Goal: Task Accomplishment & Management: Complete application form

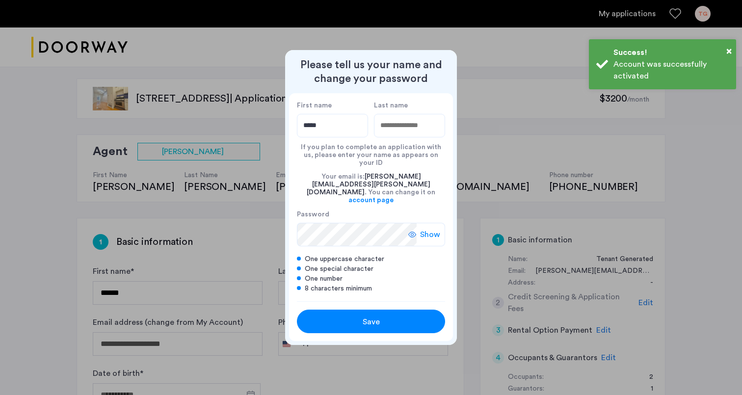
type input "*****"
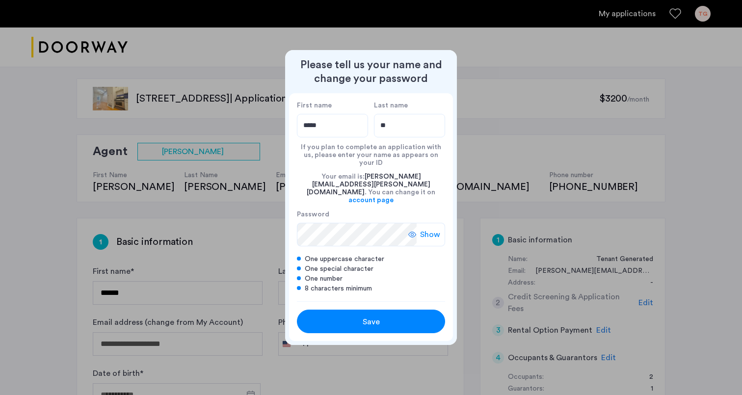
type input "*"
type input "*******"
click at [430, 229] on span "Show" at bounding box center [430, 235] width 20 height 12
click at [401, 316] on div "Save" at bounding box center [371, 322] width 94 height 12
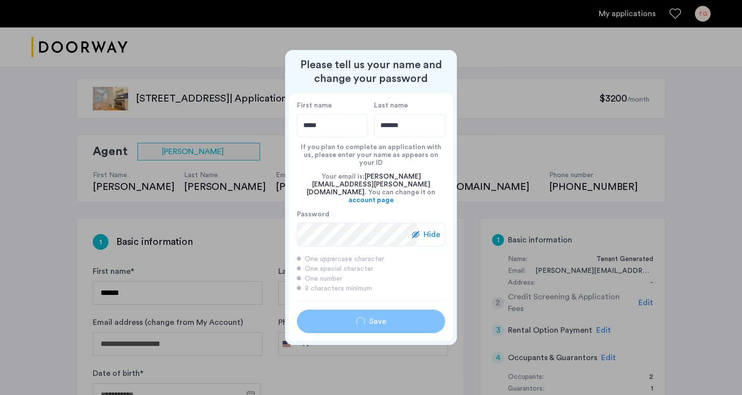
type input "*****"
type input "*******"
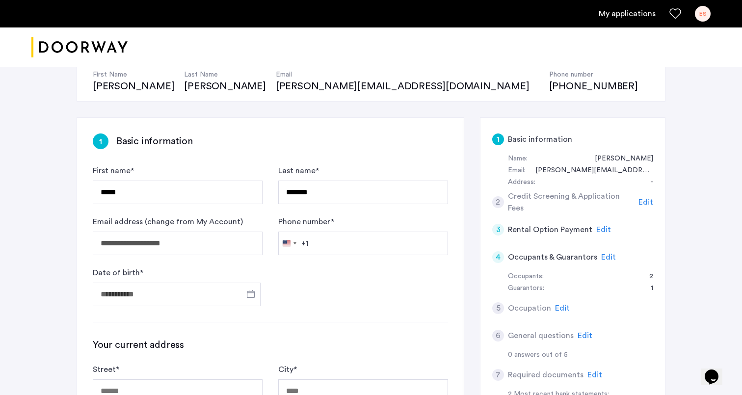
scroll to position [105, 0]
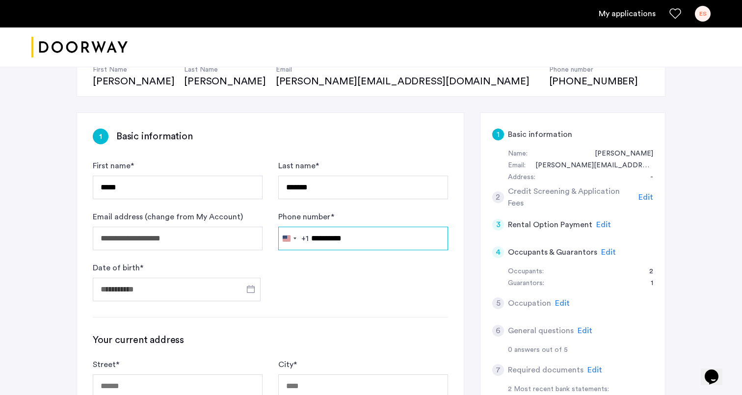
type input "**********"
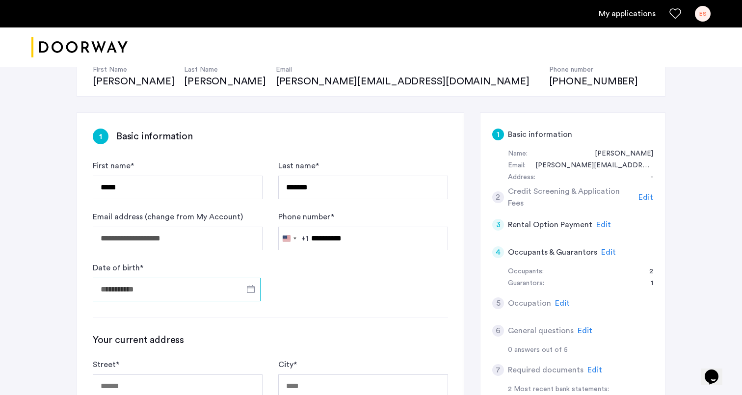
click at [170, 280] on input "Date of birth *" at bounding box center [177, 290] width 168 height 24
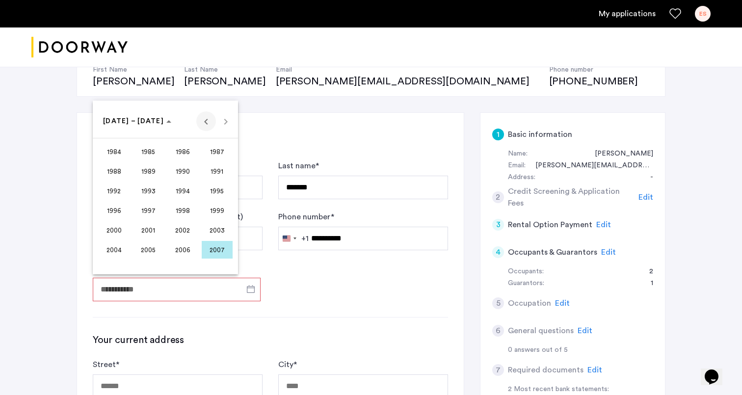
click at [205, 126] on span "Previous 24 years" at bounding box center [206, 121] width 20 height 20
click at [186, 211] on span "1974" at bounding box center [182, 211] width 31 height 18
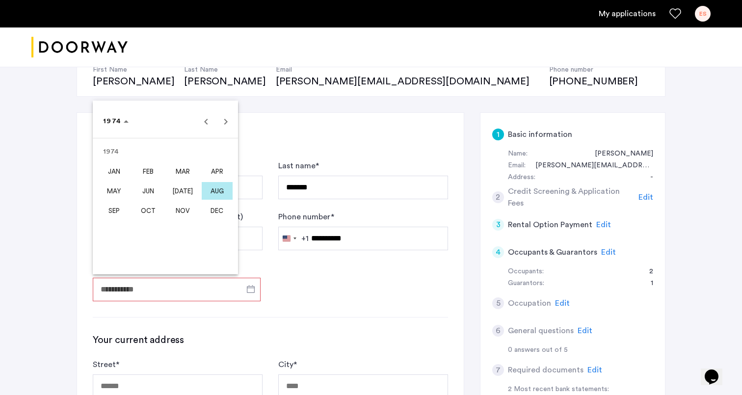
click at [118, 193] on span "MAY" at bounding box center [114, 191] width 31 height 18
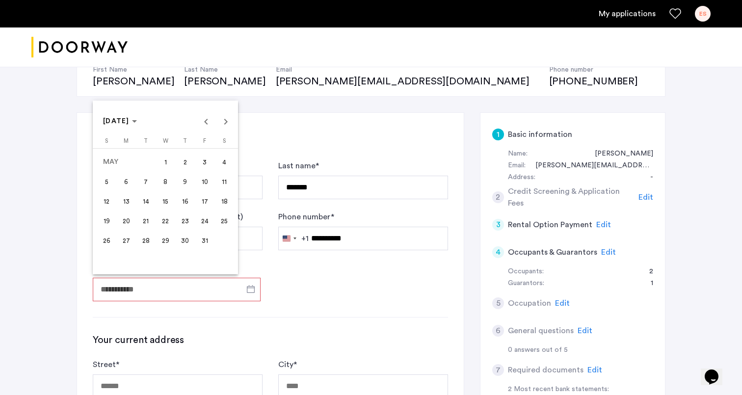
click at [172, 221] on span "22" at bounding box center [166, 221] width 18 height 18
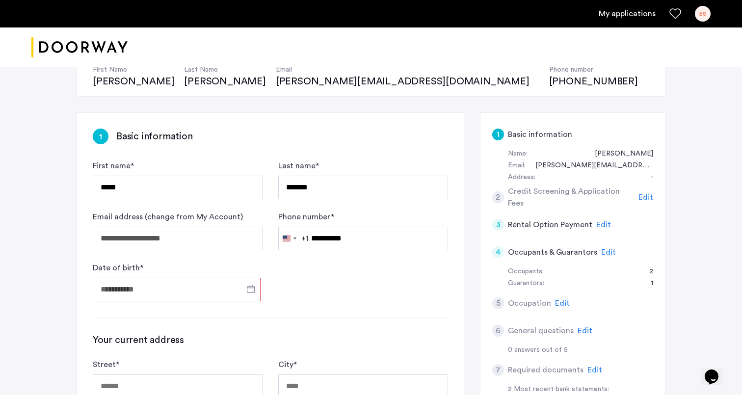
type input "**********"
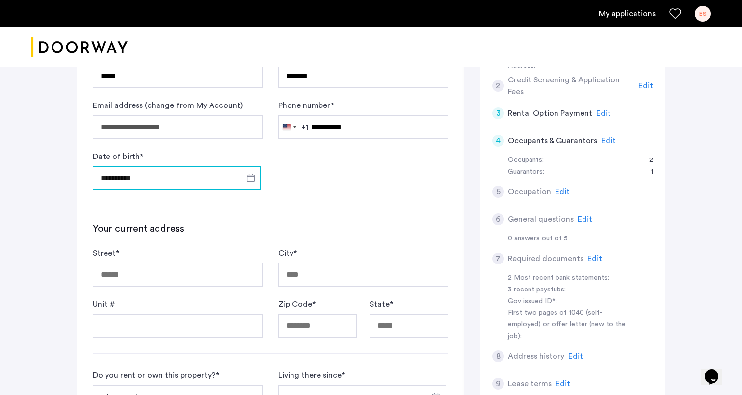
scroll to position [222, 0]
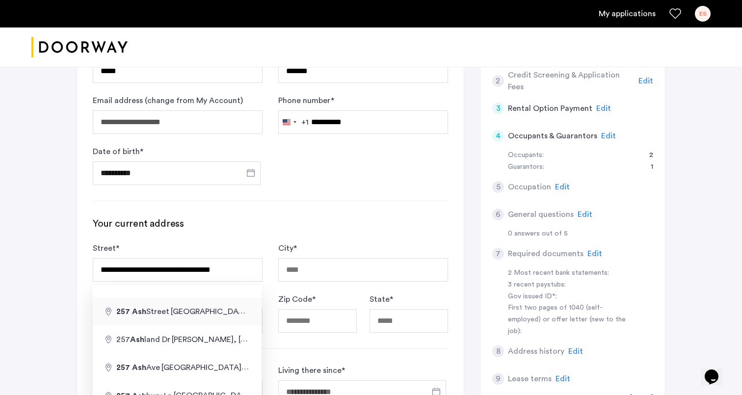
type input "**********"
type input "*****"
type input "**"
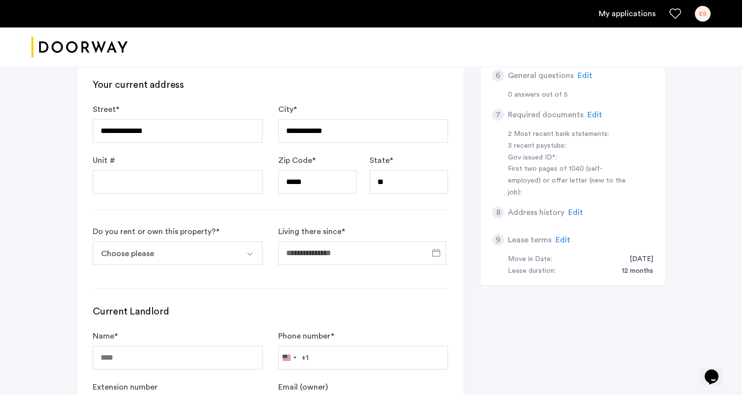
scroll to position [404, 0]
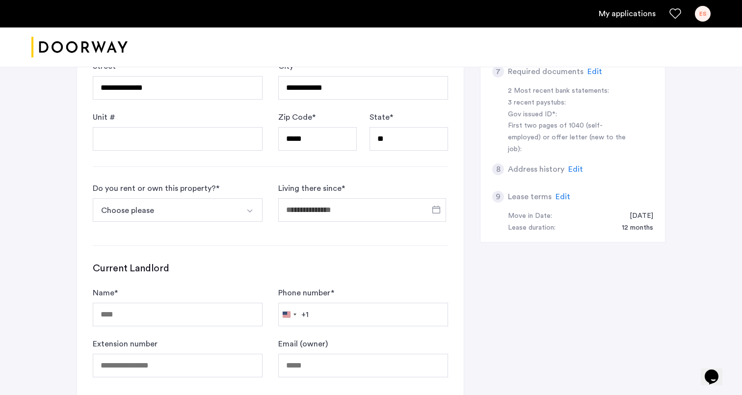
click at [246, 212] on img "Select option" at bounding box center [250, 211] width 8 height 8
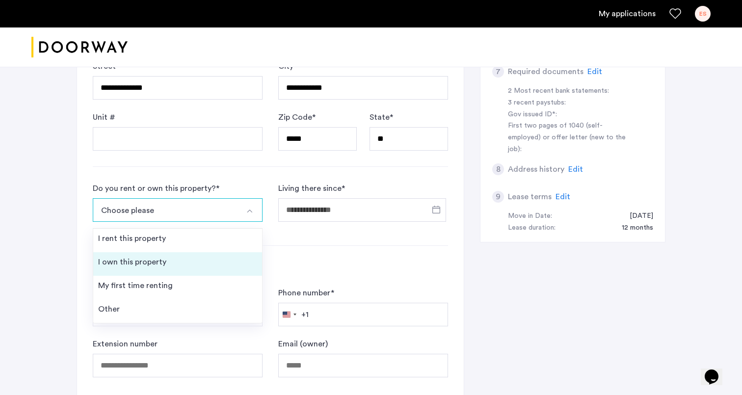
click at [199, 261] on li "I own this property" at bounding box center [177, 264] width 169 height 24
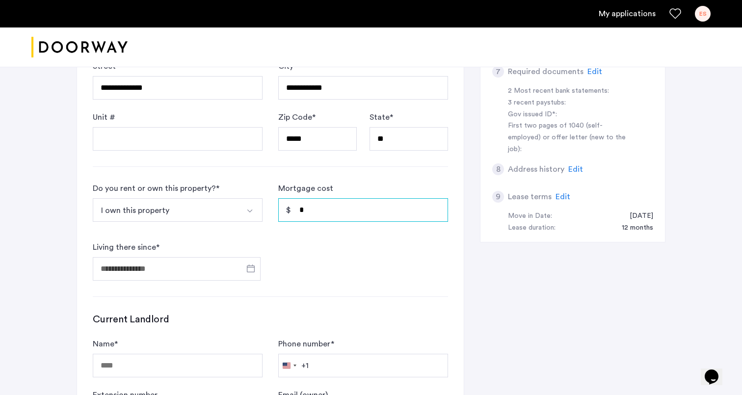
click at [374, 209] on input "*" at bounding box center [363, 210] width 170 height 24
type input "*****"
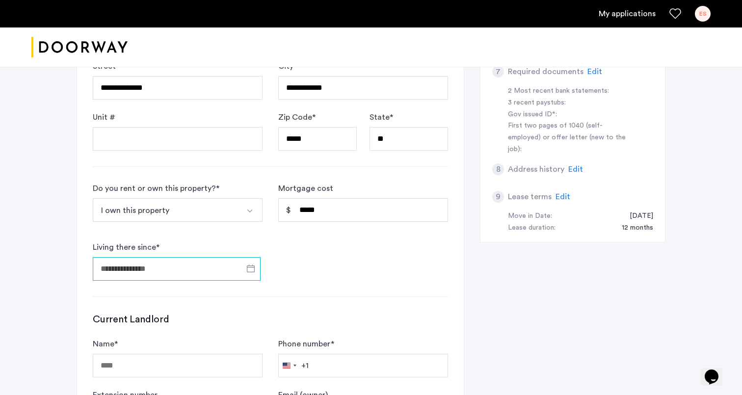
click at [191, 267] on input "Living there since *" at bounding box center [177, 269] width 168 height 24
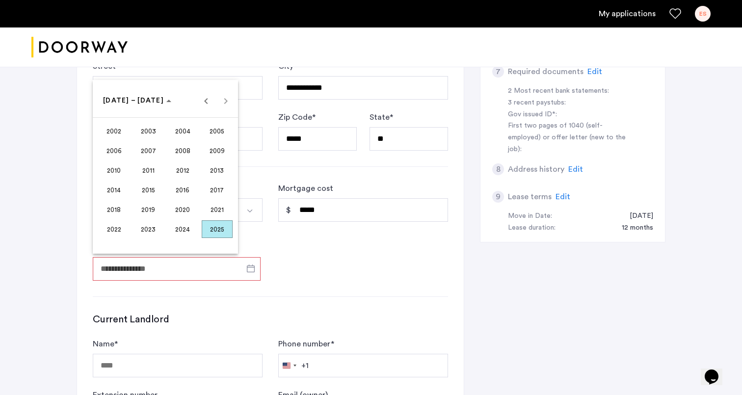
click at [112, 169] on span "2010" at bounding box center [114, 170] width 31 height 18
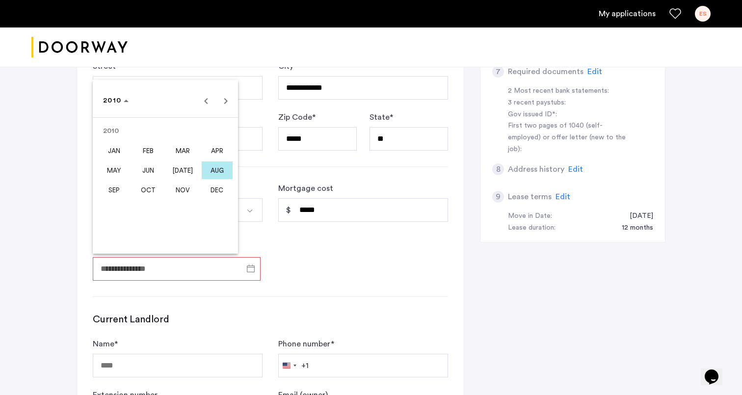
click at [119, 169] on span "MAY" at bounding box center [114, 170] width 31 height 18
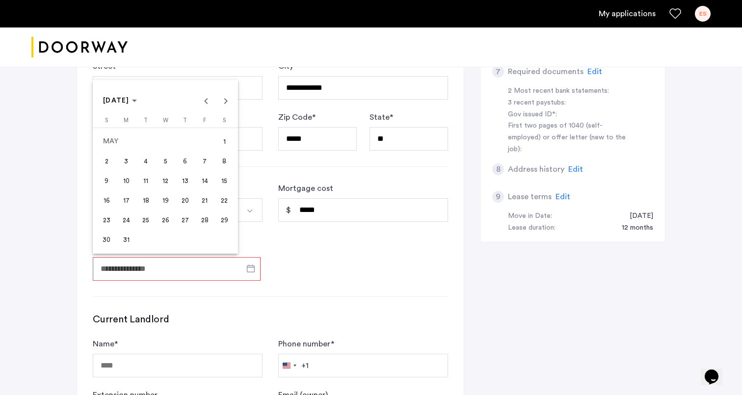
click at [226, 183] on span "15" at bounding box center [224, 181] width 18 height 18
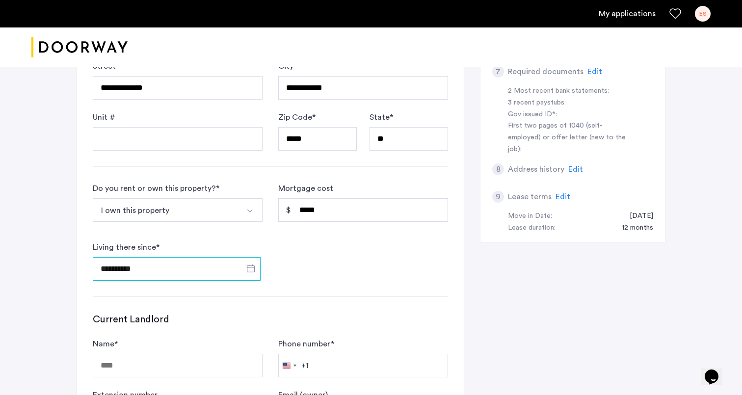
click at [168, 270] on input "**********" at bounding box center [177, 269] width 168 height 24
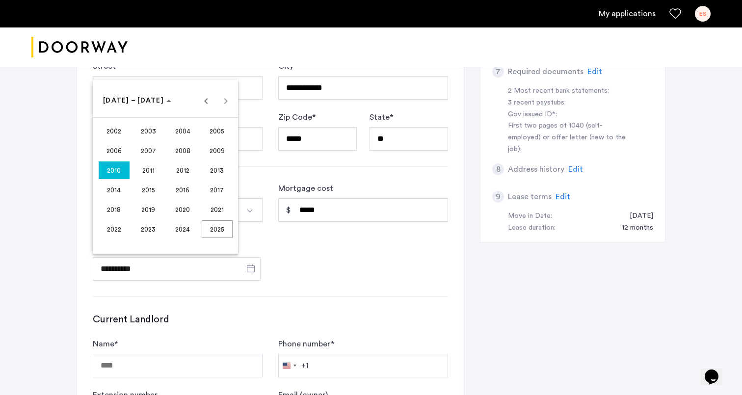
click at [110, 170] on span "2010" at bounding box center [114, 170] width 31 height 18
click at [119, 171] on span "MAY" at bounding box center [114, 170] width 31 height 18
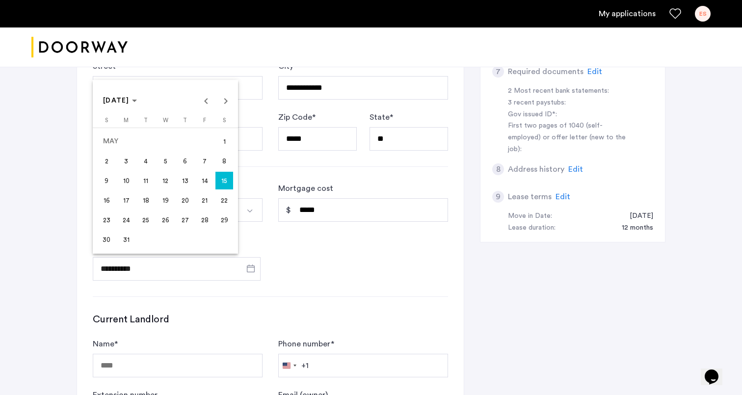
click at [211, 181] on span "14" at bounding box center [205, 181] width 18 height 18
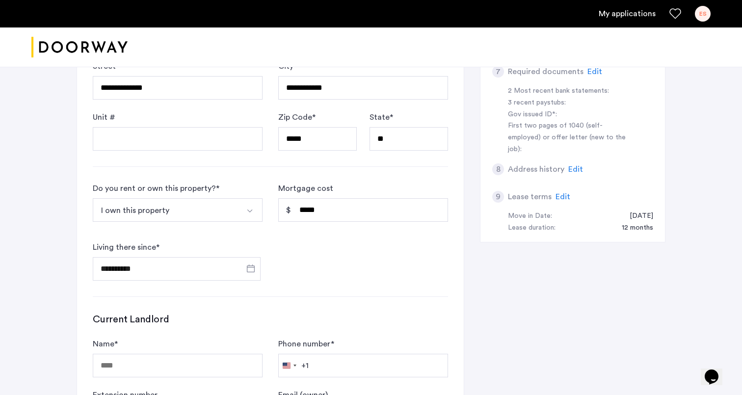
type input "**********"
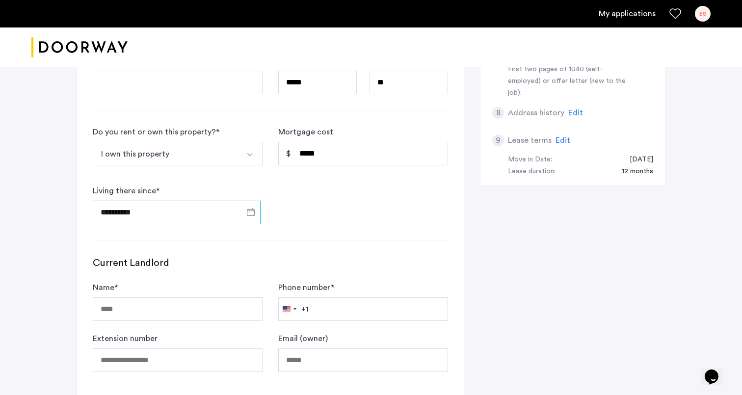
scroll to position [457, 0]
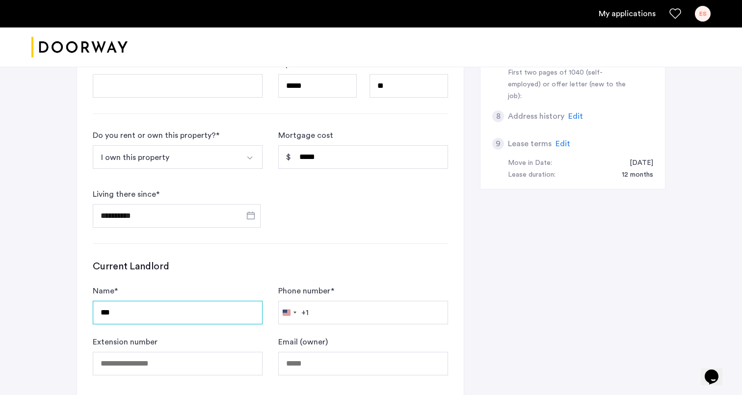
type input "***"
click at [462, 346] on div "**********" at bounding box center [270, 84] width 387 height 645
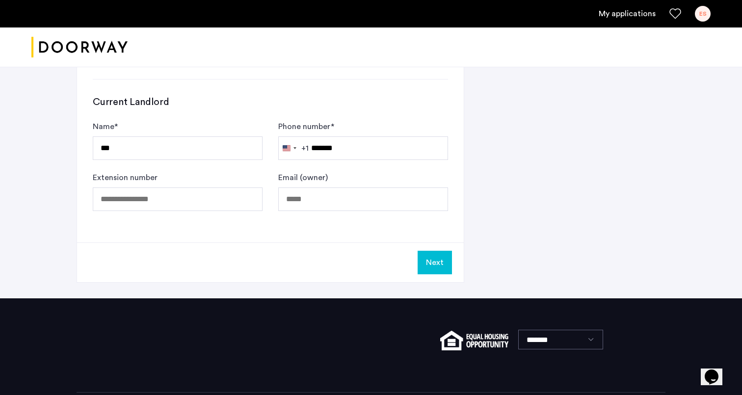
scroll to position [627, 0]
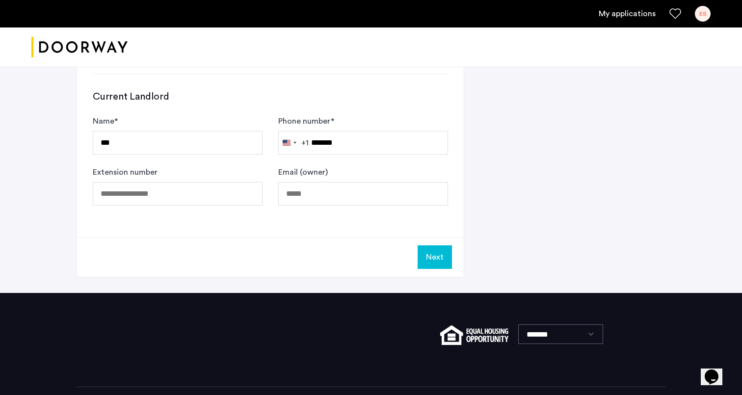
click at [430, 254] on button "Next" at bounding box center [435, 257] width 34 height 24
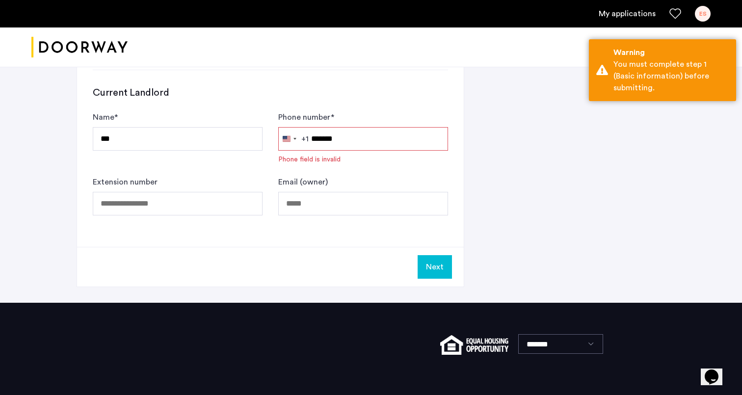
scroll to position [632, 0]
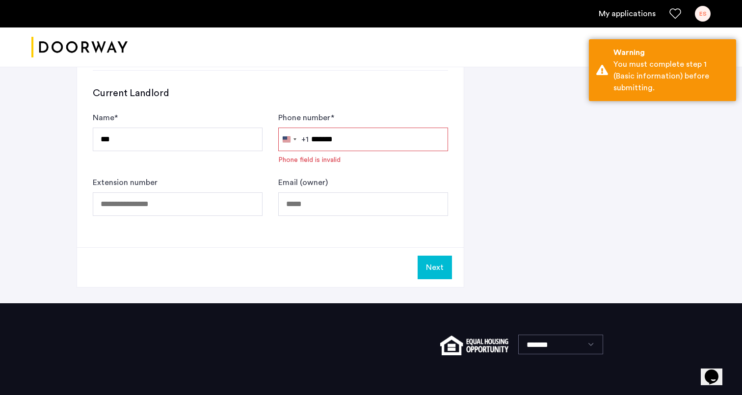
drag, startPoint x: 359, startPoint y: 139, endPoint x: 239, endPoint y: 139, distance: 119.7
click at [239, 139] on form "Name * *** Phone number * [GEOGRAPHIC_DATA] +1 +1 244 results found [GEOGRAPHIC…" at bounding box center [270, 164] width 355 height 104
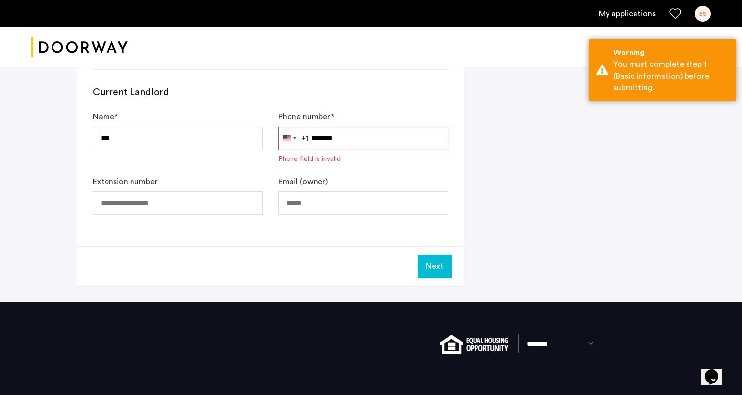
scroll to position [631, 0]
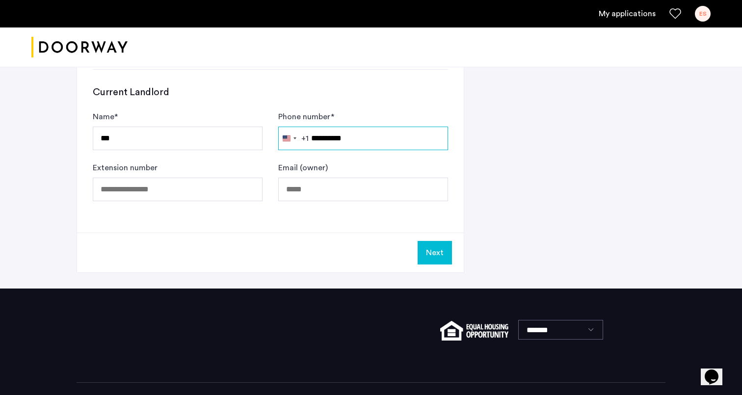
type input "**********"
click at [445, 248] on button "Next" at bounding box center [435, 253] width 34 height 24
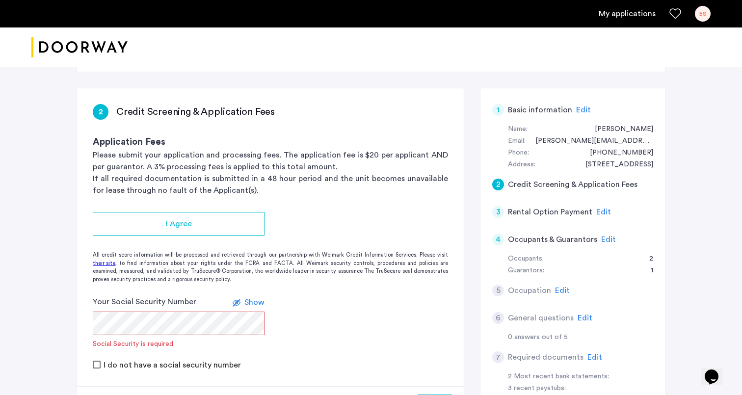
scroll to position [143, 0]
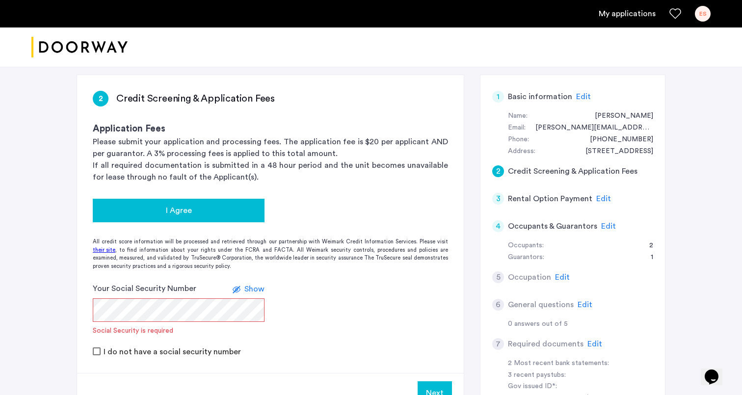
drag, startPoint x: 169, startPoint y: 217, endPoint x: 166, endPoint y: 222, distance: 5.6
click at [169, 217] on button "I Agree" at bounding box center [179, 211] width 172 height 24
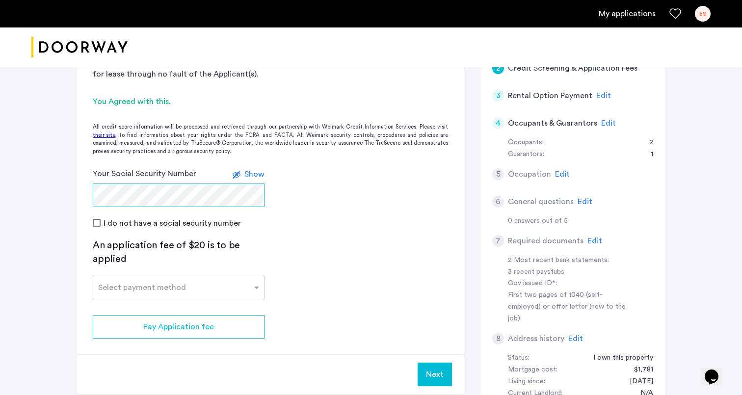
scroll to position [246, 0]
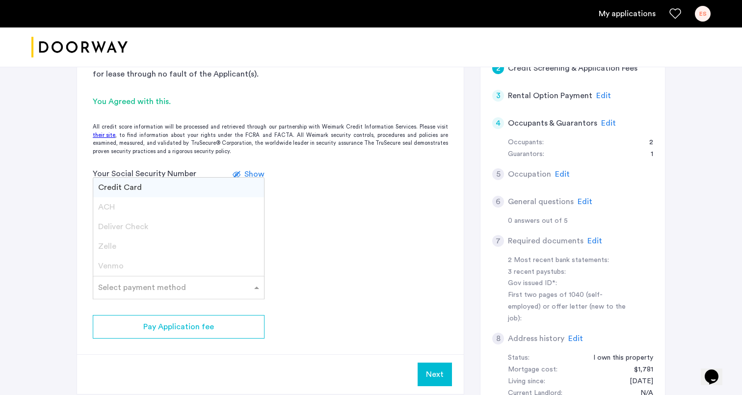
click at [260, 288] on span at bounding box center [258, 288] width 12 height 12
click at [103, 186] on span "Credit Card" at bounding box center [120, 188] width 44 height 8
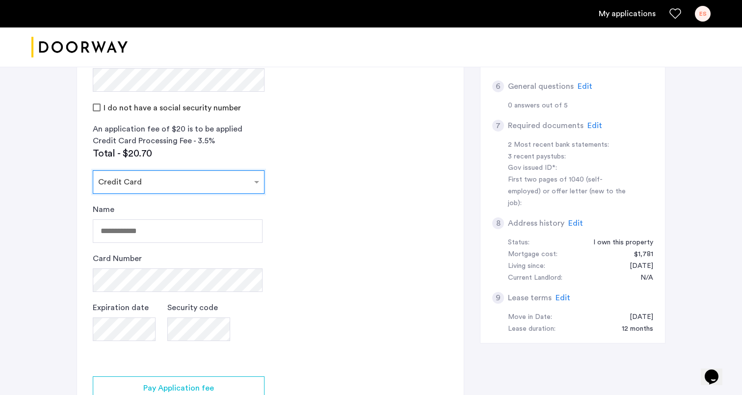
scroll to position [381, 0]
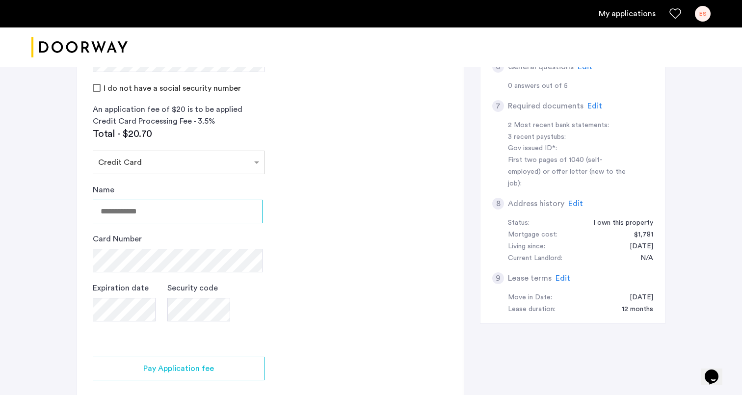
click at [176, 213] on input "Name" at bounding box center [178, 212] width 170 height 24
type input "**********"
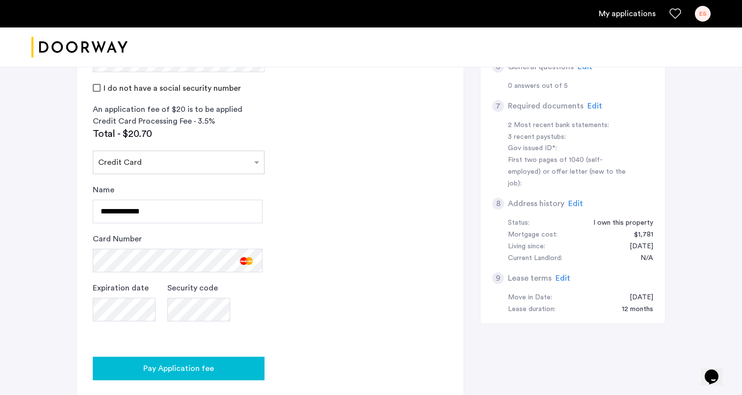
click at [210, 366] on span "Pay Application fee" at bounding box center [178, 369] width 71 height 12
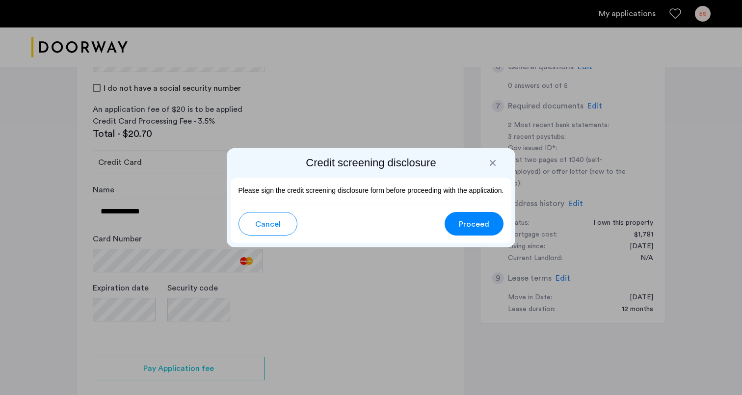
click at [470, 226] on span "Proceed" at bounding box center [474, 224] width 30 height 12
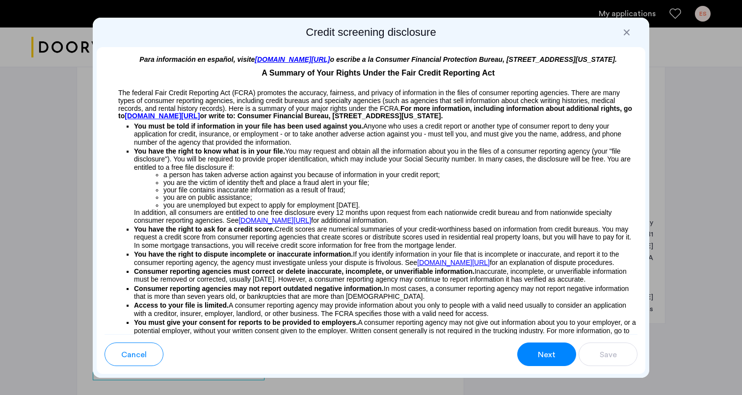
click at [554, 352] on span "Next" at bounding box center [547, 355] width 18 height 12
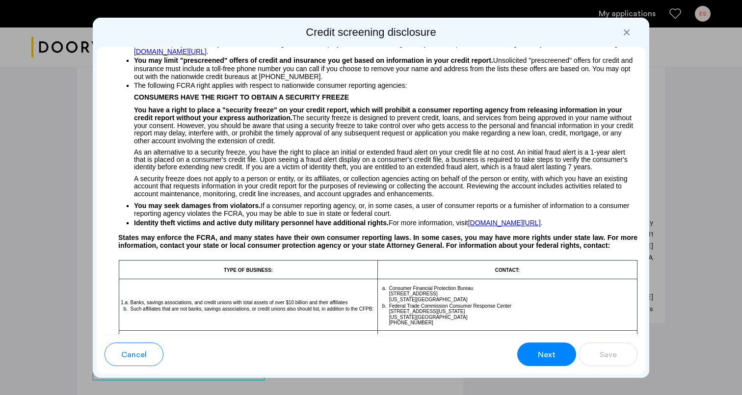
click at [554, 352] on span "Next" at bounding box center [547, 355] width 18 height 12
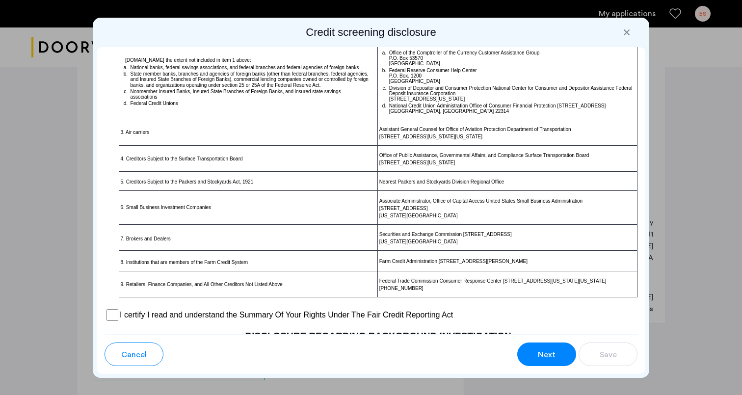
click at [554, 352] on span "Next" at bounding box center [547, 355] width 18 height 12
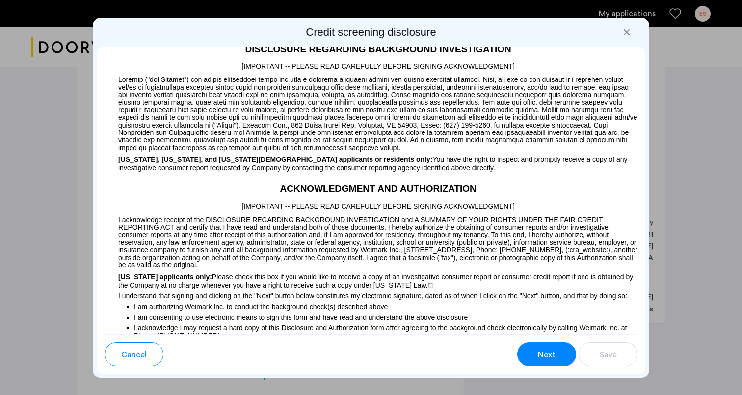
click at [554, 352] on span "Next" at bounding box center [547, 355] width 18 height 12
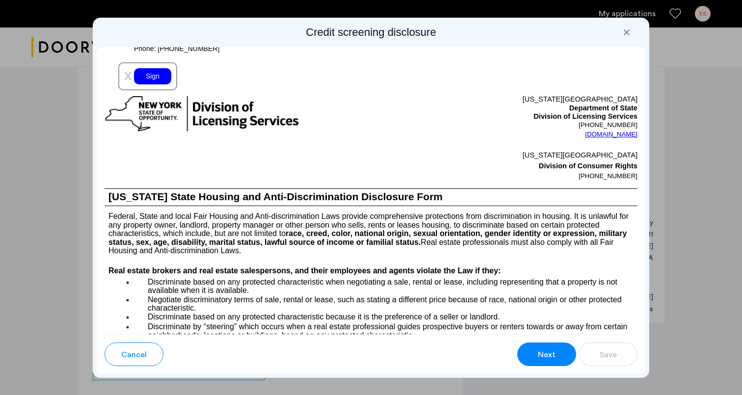
click at [146, 84] on div "Sign" at bounding box center [152, 76] width 37 height 16
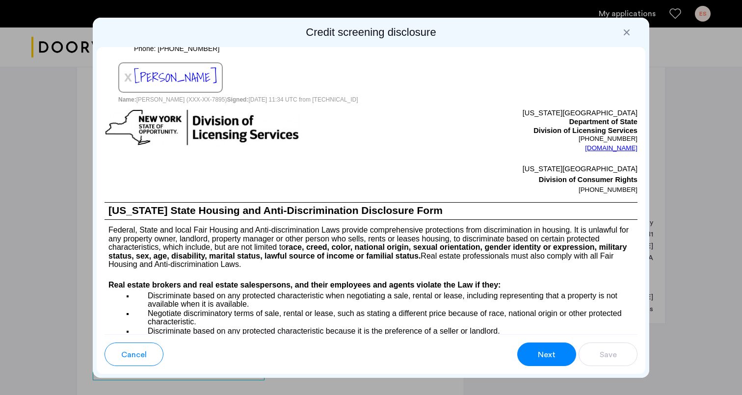
click at [526, 357] on button "Next" at bounding box center [546, 354] width 59 height 24
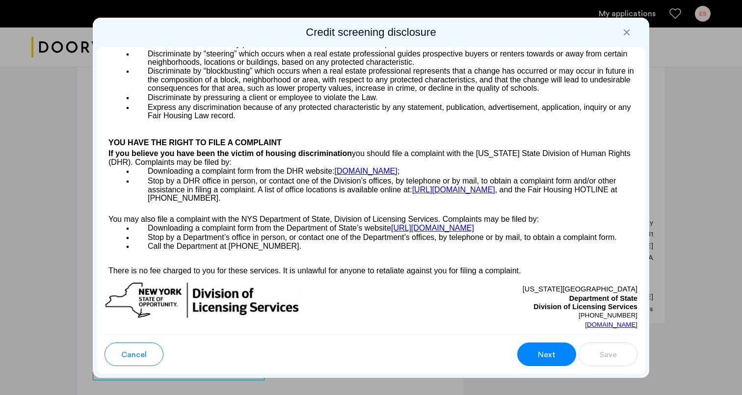
click at [530, 355] on button "Next" at bounding box center [546, 354] width 59 height 24
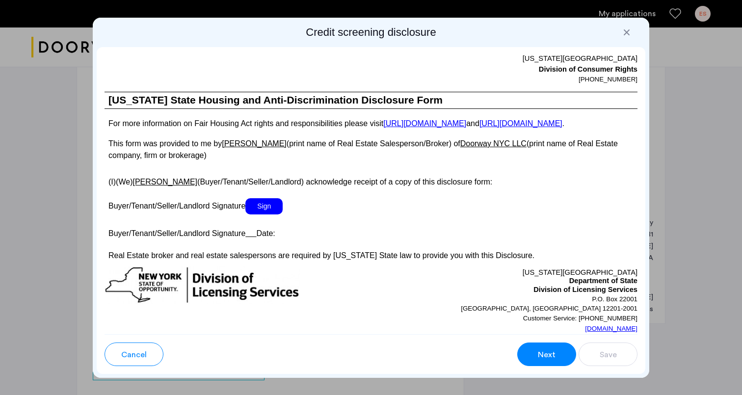
click at [257, 214] on span "Sign" at bounding box center [263, 206] width 37 height 16
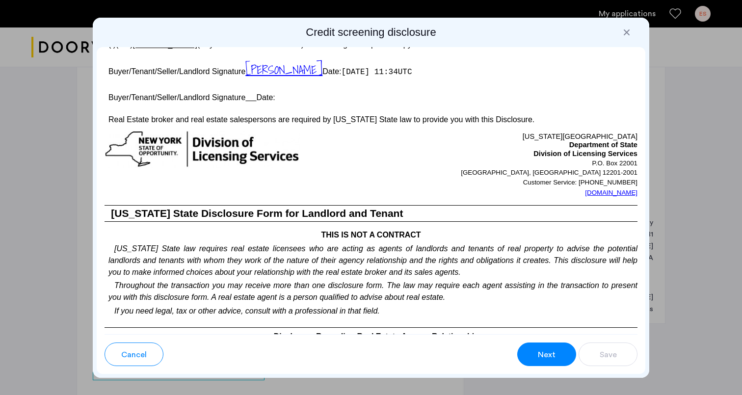
scroll to position [1872, 0]
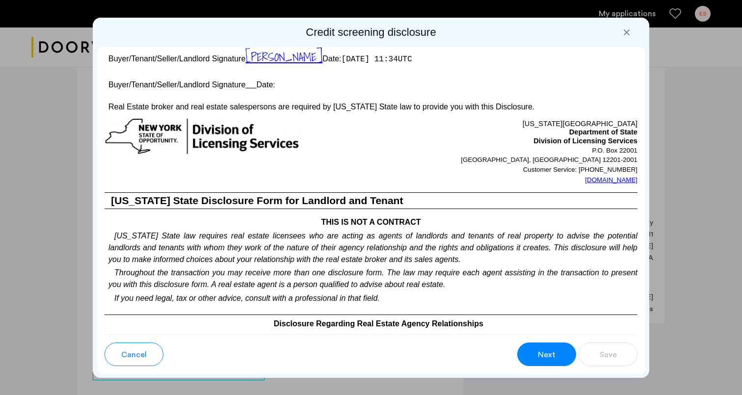
click at [552, 353] on span "Next" at bounding box center [547, 355] width 18 height 12
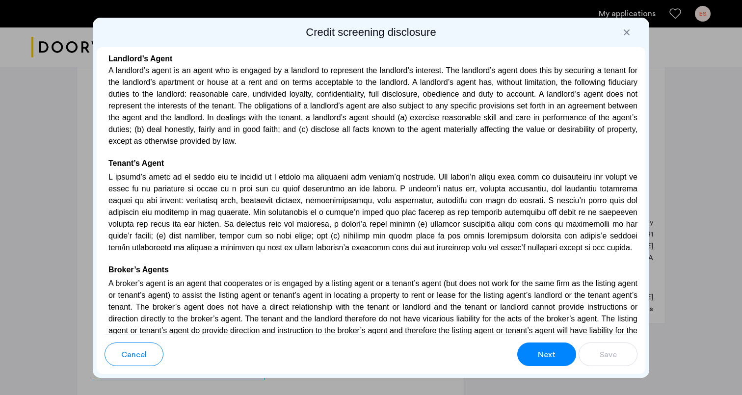
click at [552, 353] on span "Next" at bounding box center [547, 355] width 18 height 12
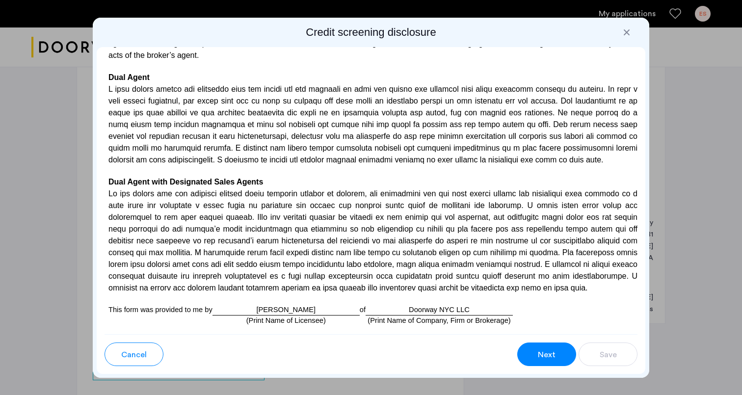
click at [550, 349] on span "Next" at bounding box center [547, 355] width 18 height 12
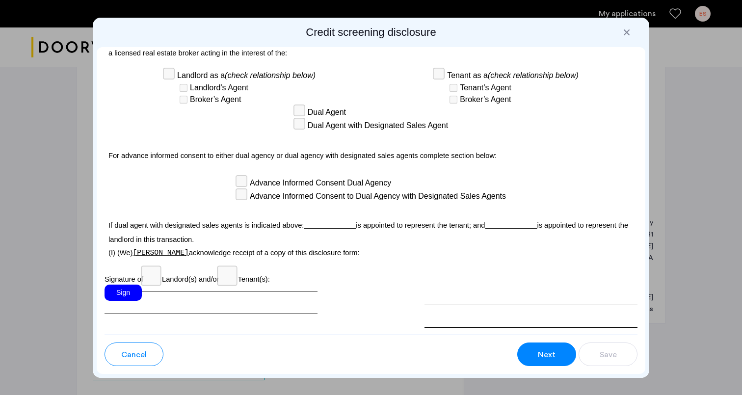
click at [550, 349] on span "Next" at bounding box center [547, 355] width 18 height 12
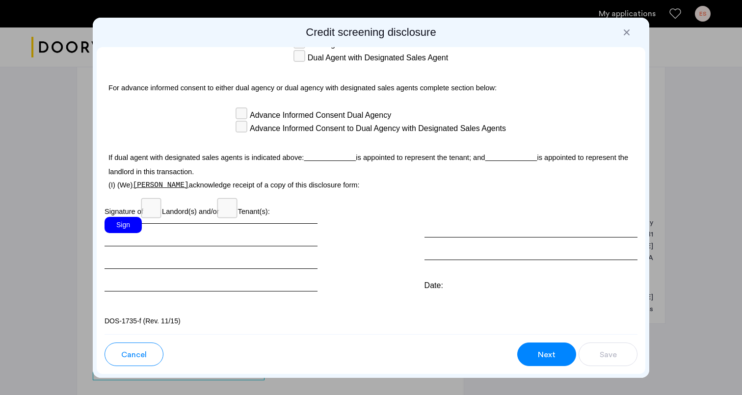
click at [125, 227] on div "Sign" at bounding box center [123, 225] width 37 height 16
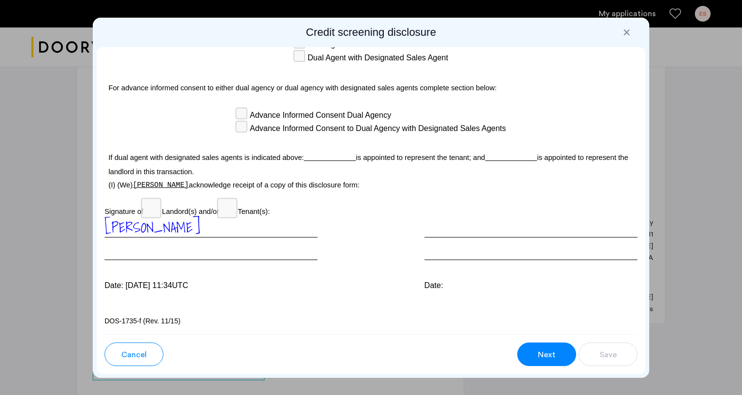
click at [544, 344] on button "Next" at bounding box center [546, 354] width 59 height 24
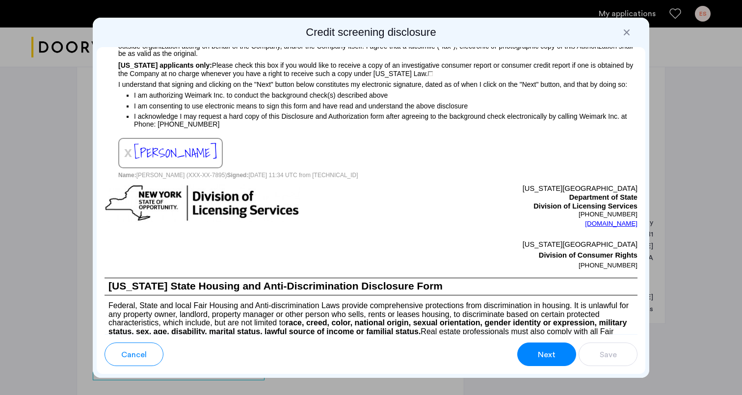
scroll to position [767, 0]
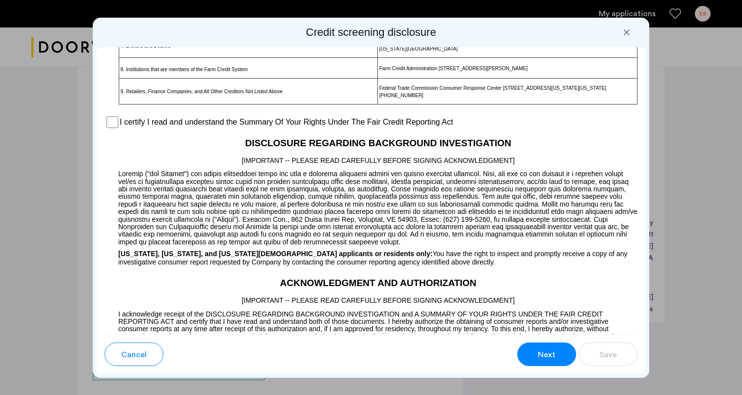
click at [541, 353] on span "Next" at bounding box center [547, 355] width 18 height 12
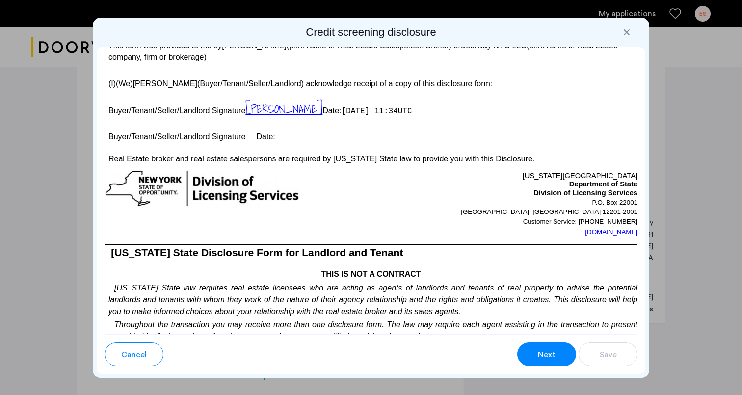
click at [542, 349] on span "Next" at bounding box center [547, 355] width 18 height 12
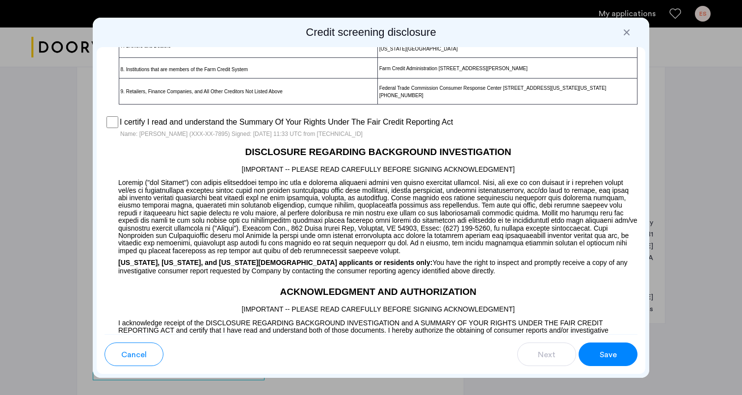
drag, startPoint x: 610, startPoint y: 353, endPoint x: 498, endPoint y: 310, distance: 119.7
click at [610, 353] on span "Save" at bounding box center [608, 355] width 17 height 12
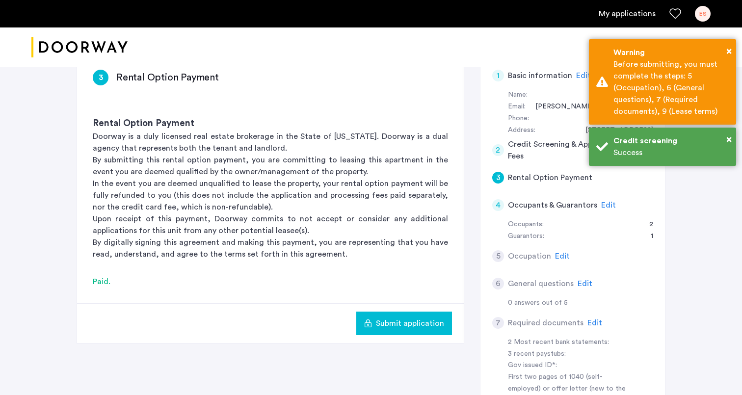
scroll to position [190, 0]
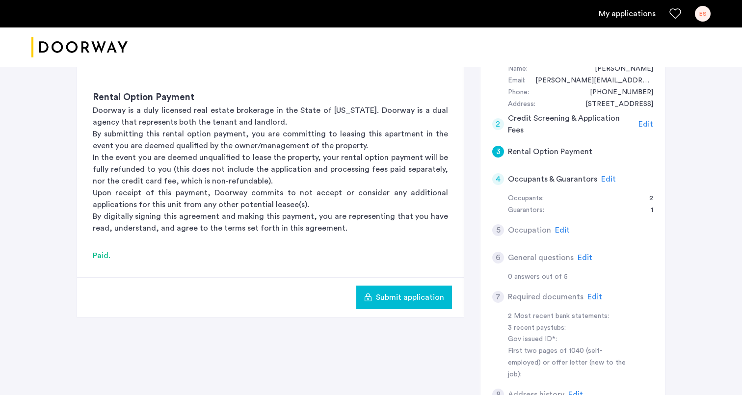
click at [601, 179] on span "Edit" at bounding box center [608, 179] width 15 height 8
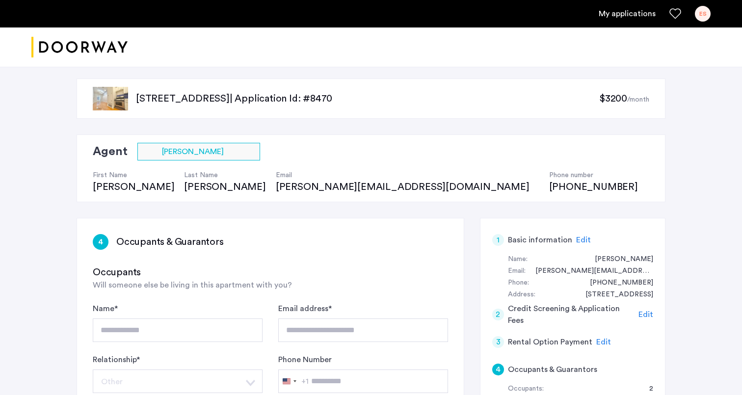
scroll to position [0, 0]
click at [632, 20] on ul "My applications ES" at bounding box center [370, 14] width 679 height 16
click at [635, 16] on link "My applications" at bounding box center [627, 14] width 57 height 12
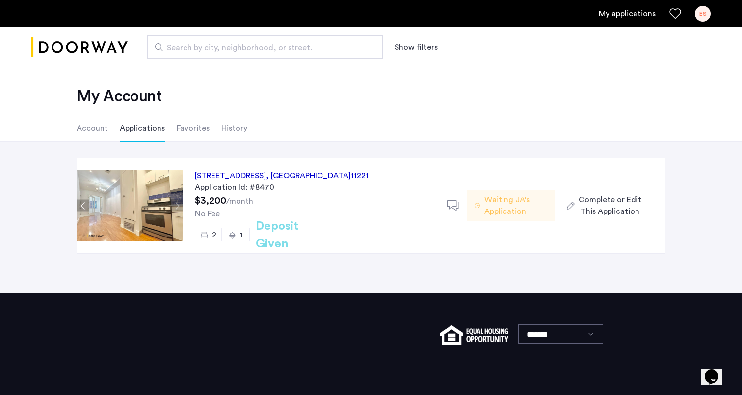
click at [596, 214] on span "Complete or Edit This Application" at bounding box center [610, 206] width 63 height 24
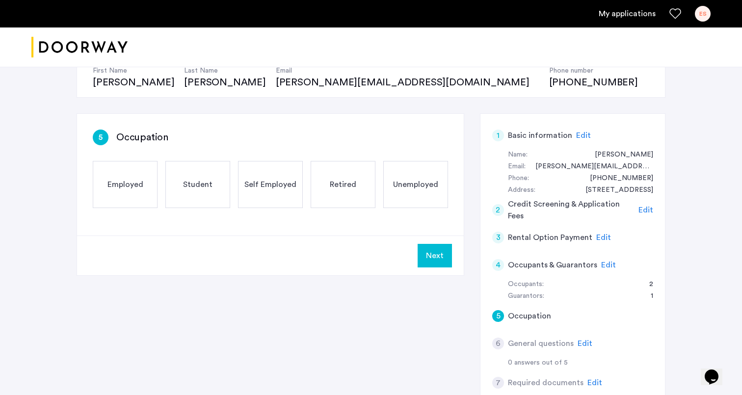
scroll to position [107, 0]
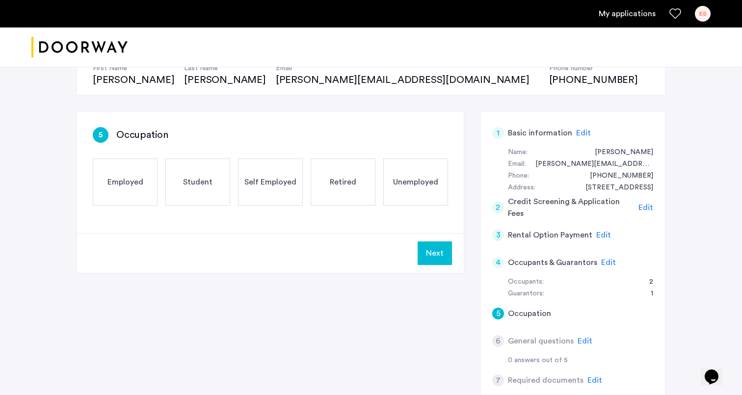
click at [277, 183] on span "Self Employed" at bounding box center [270, 182] width 52 height 12
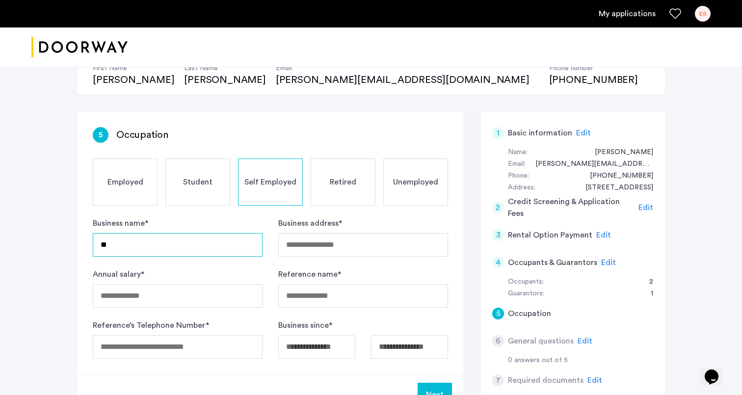
type input "*"
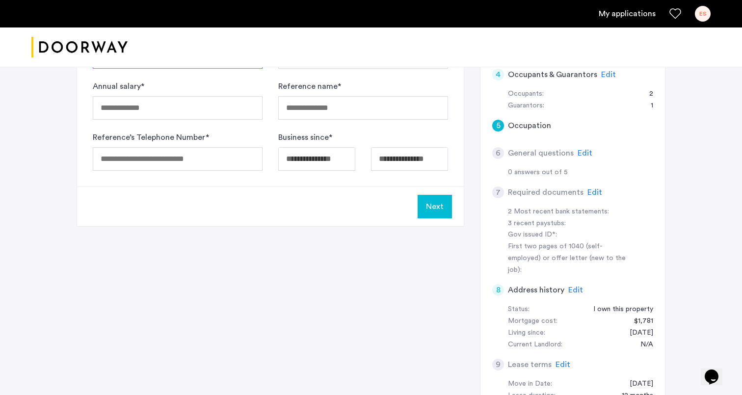
scroll to position [305, 0]
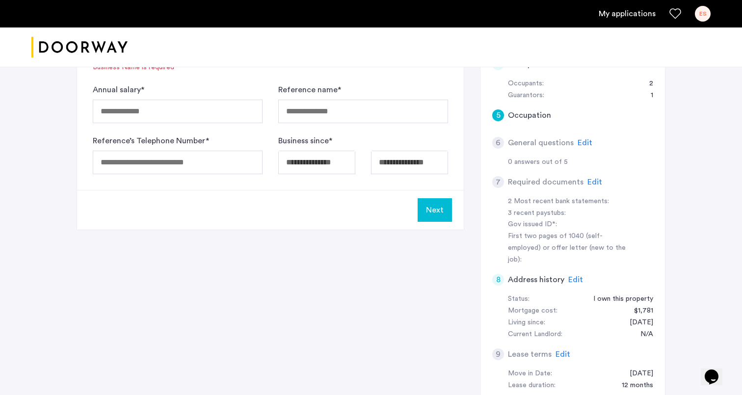
click at [584, 140] on span "Edit" at bounding box center [585, 143] width 15 height 8
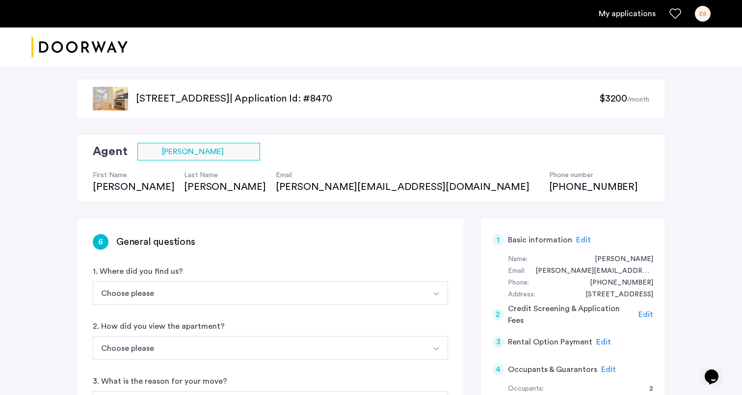
scroll to position [0, 0]
click at [612, 18] on link "My applications" at bounding box center [627, 14] width 57 height 12
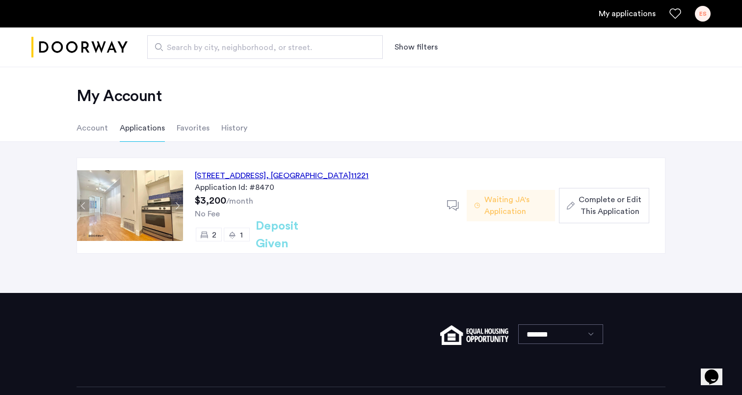
click at [604, 216] on span "Complete or Edit This Application" at bounding box center [610, 206] width 63 height 24
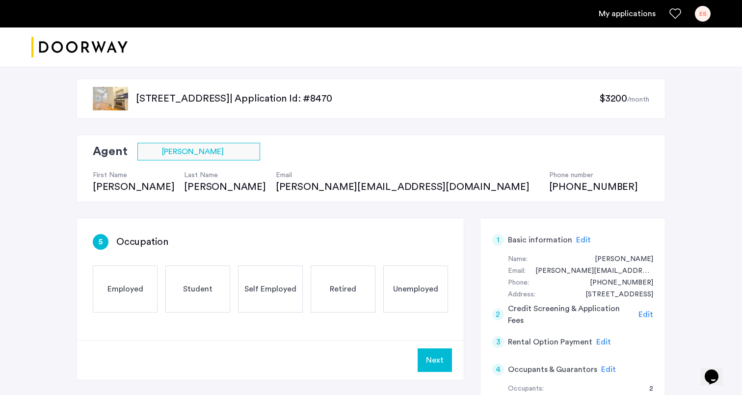
click at [577, 241] on span "Edit" at bounding box center [583, 240] width 15 height 8
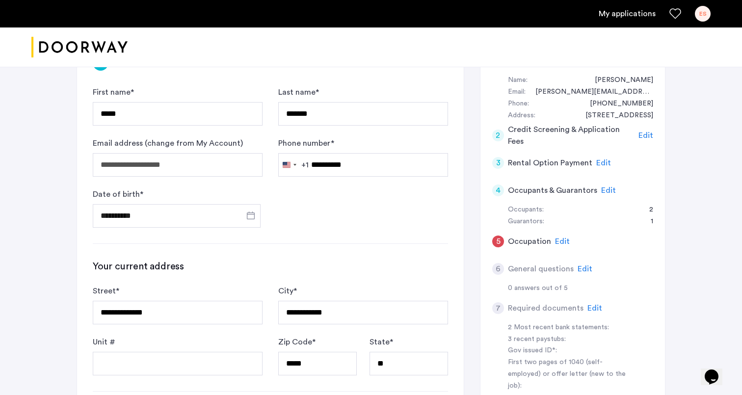
scroll to position [182, 0]
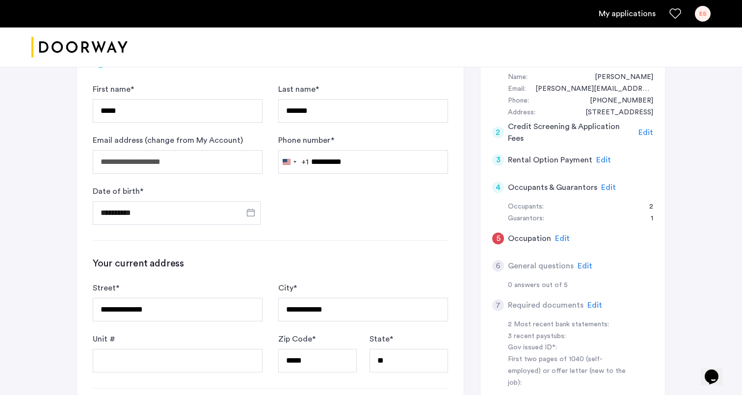
click at [606, 187] on span "Edit" at bounding box center [608, 188] width 15 height 8
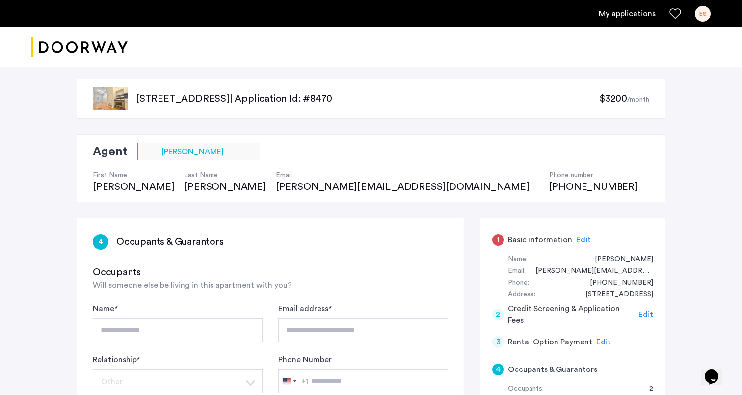
scroll to position [0, 0]
click at [712, 17] on div "My applications ES" at bounding box center [371, 13] width 742 height 27
click at [705, 16] on div "ES" at bounding box center [703, 14] width 16 height 16
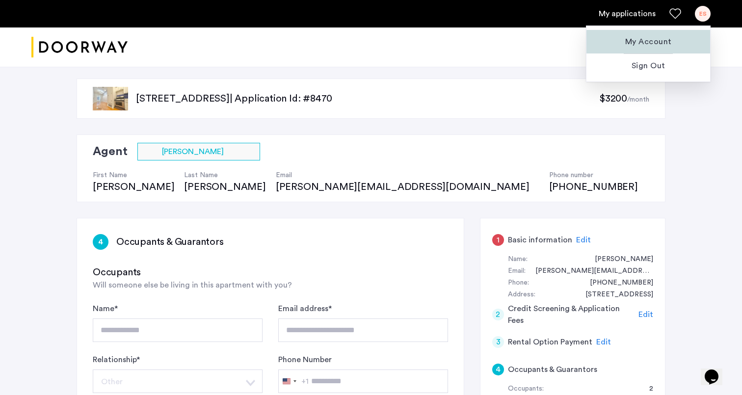
click at [657, 45] on span "My Account" at bounding box center [648, 42] width 108 height 12
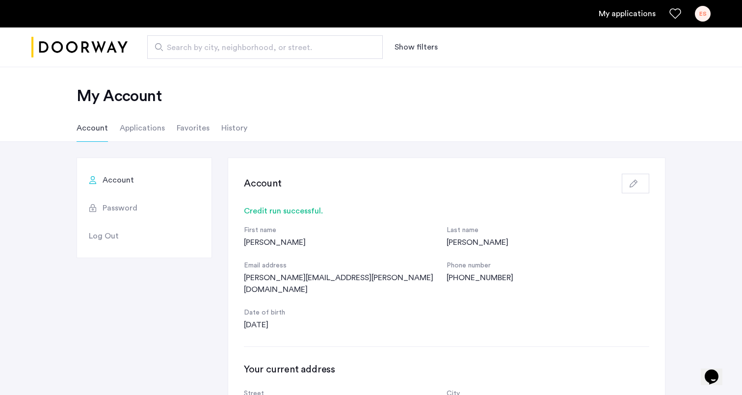
click at [151, 131] on li "Applications" at bounding box center [142, 127] width 45 height 27
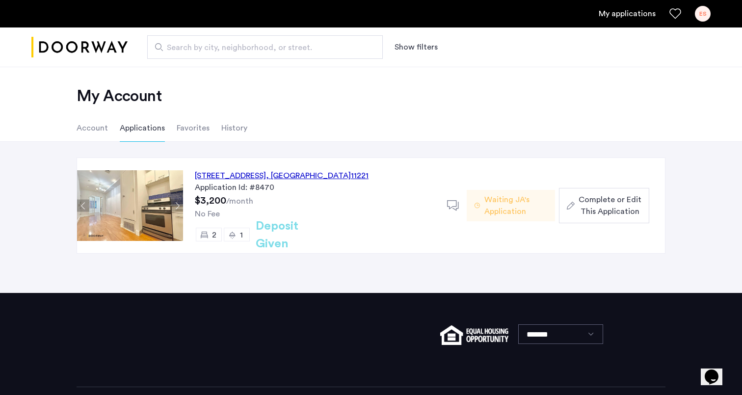
click at [199, 132] on li "Favorites" at bounding box center [193, 127] width 33 height 27
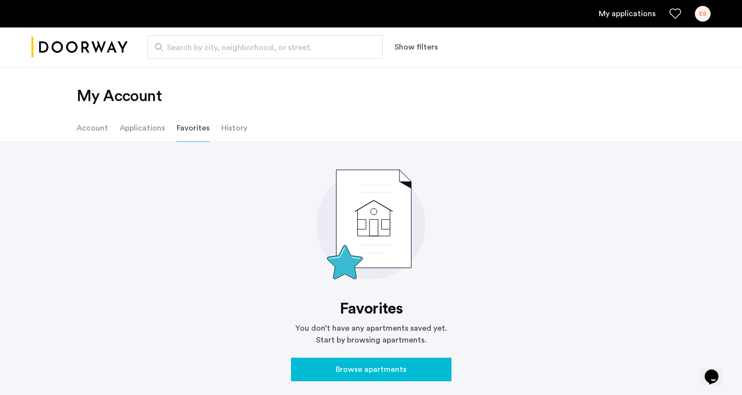
click at [221, 132] on li "History" at bounding box center [234, 127] width 26 height 27
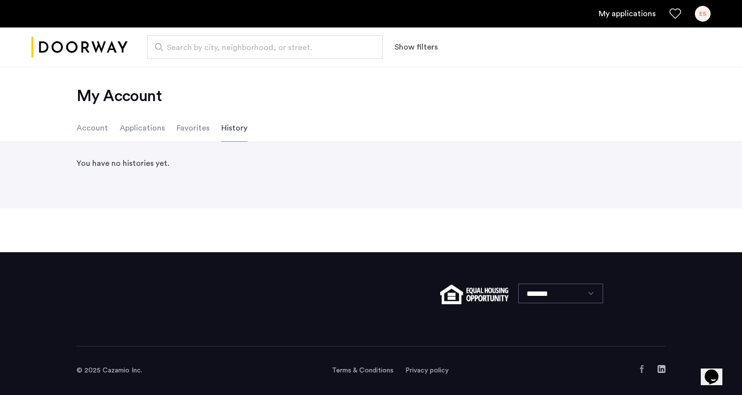
click at [105, 131] on li "Account" at bounding box center [92, 127] width 31 height 27
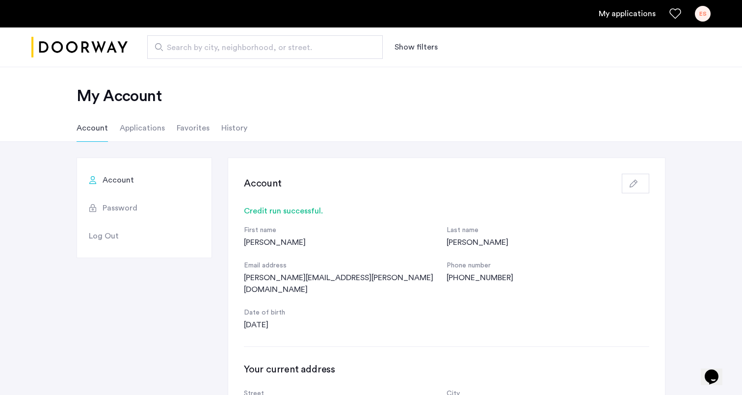
click at [144, 129] on li "Applications" at bounding box center [142, 127] width 45 height 27
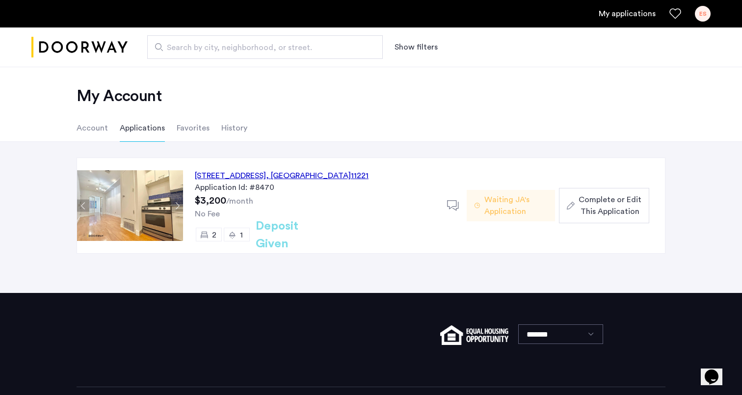
click at [581, 202] on span "Complete or Edit This Application" at bounding box center [610, 206] width 63 height 24
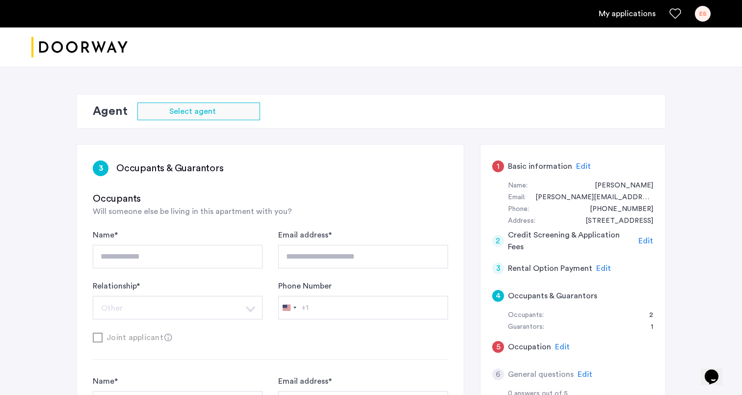
type input "**********"
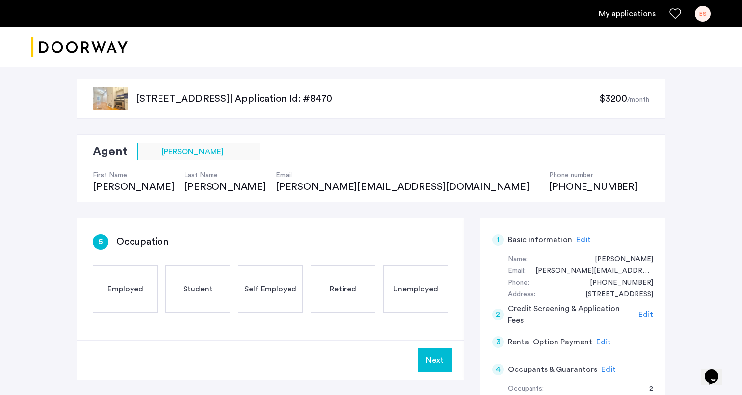
click at [101, 281] on div "Employed" at bounding box center [125, 288] width 65 height 47
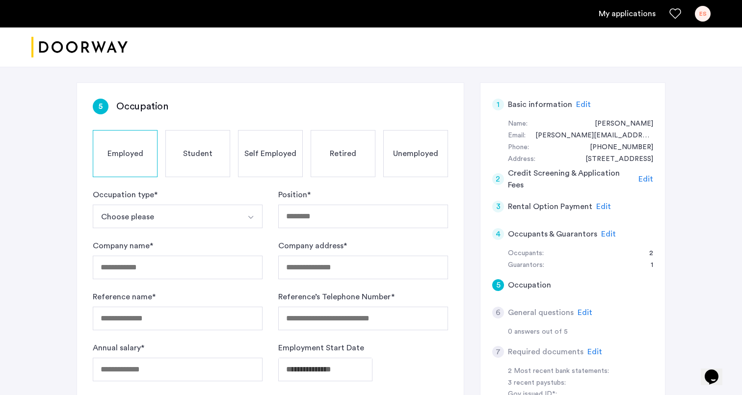
scroll to position [135, 0]
click at [270, 156] on span "Self Employed" at bounding box center [270, 154] width 52 height 12
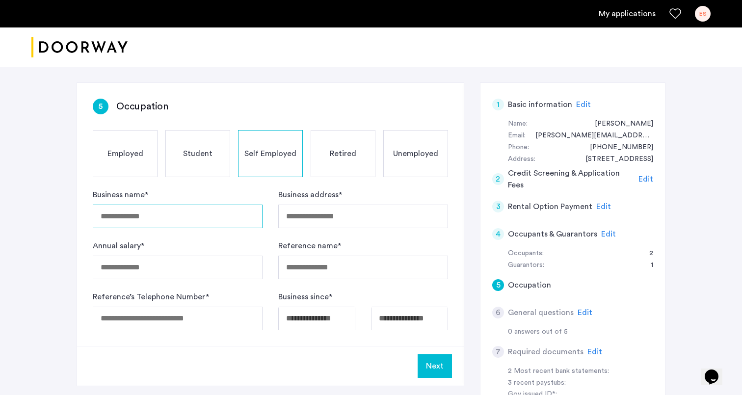
drag, startPoint x: 182, startPoint y: 217, endPoint x: 188, endPoint y: 218, distance: 6.5
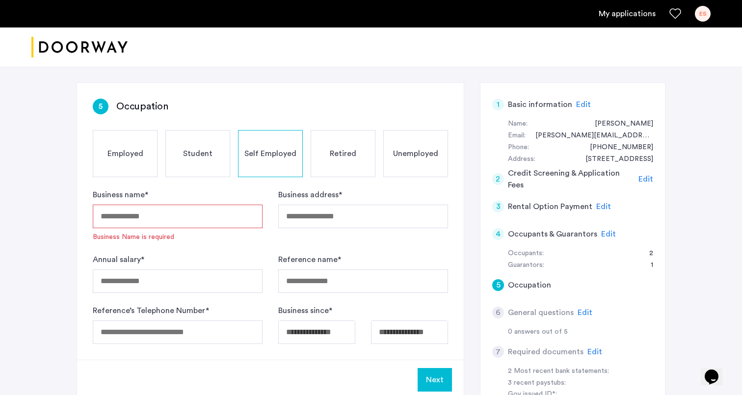
click at [195, 212] on input "Business name *" at bounding box center [178, 217] width 170 height 24
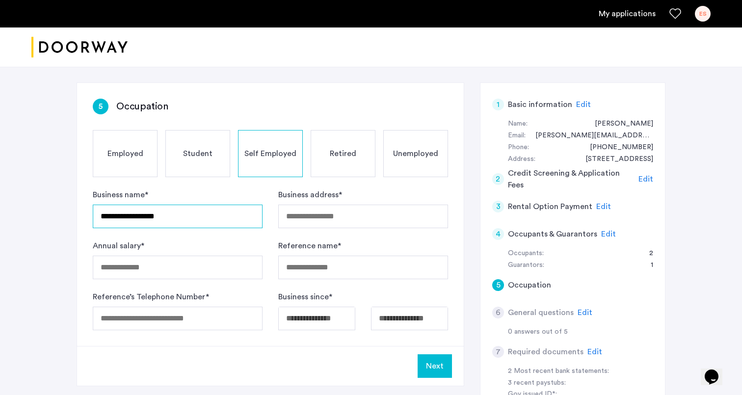
type input "**********"
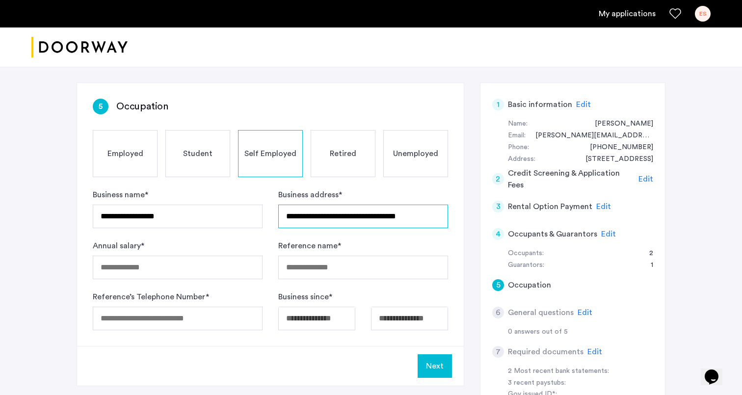
type input "**********"
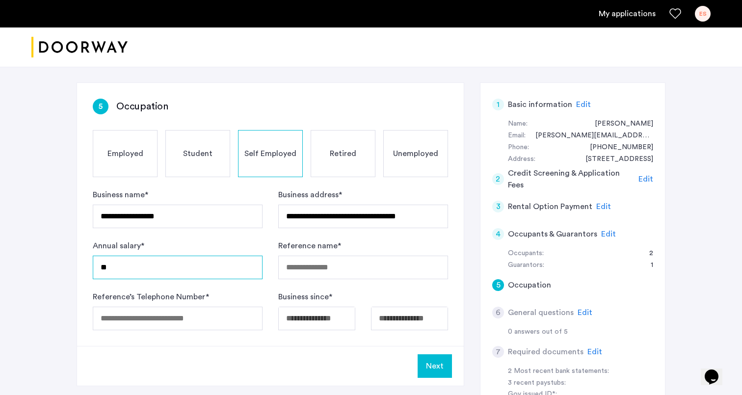
type input "*"
type input "******"
type input "**********"
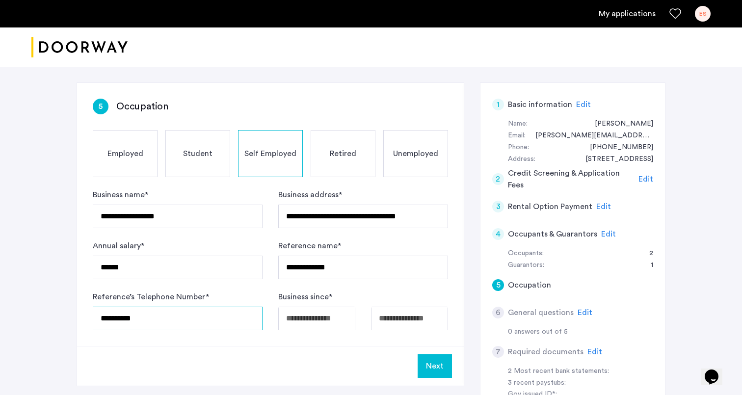
type input "**********"
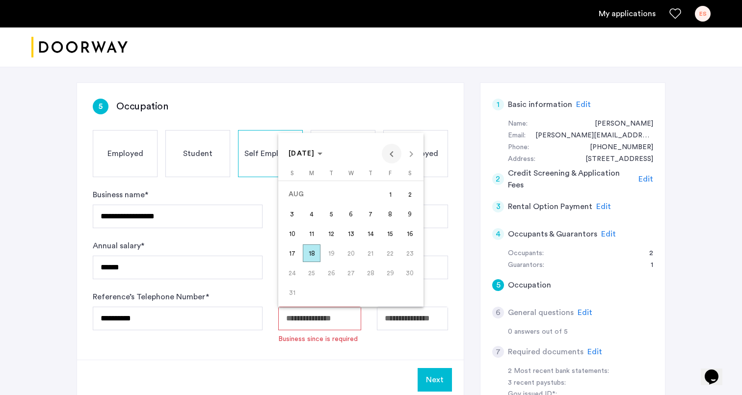
click at [393, 159] on span "Previous month" at bounding box center [392, 154] width 20 height 20
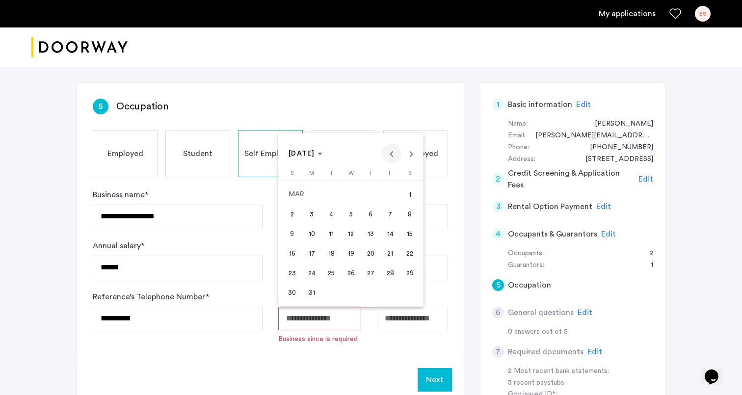
click at [393, 159] on span "Previous month" at bounding box center [392, 154] width 20 height 20
click at [409, 158] on span "Next month" at bounding box center [411, 154] width 20 height 20
click at [352, 199] on span "1" at bounding box center [351, 194] width 18 height 18
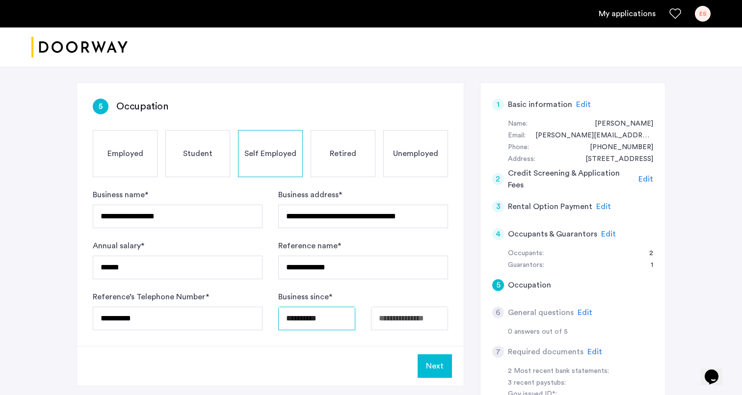
click at [326, 323] on input "**********" at bounding box center [316, 319] width 77 height 24
click at [306, 260] on body "**********" at bounding box center [371, 62] width 742 height 395
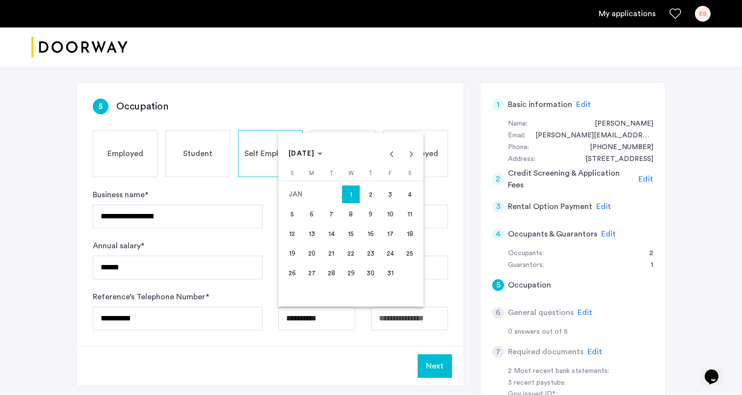
click at [309, 218] on span "6" at bounding box center [312, 214] width 18 height 18
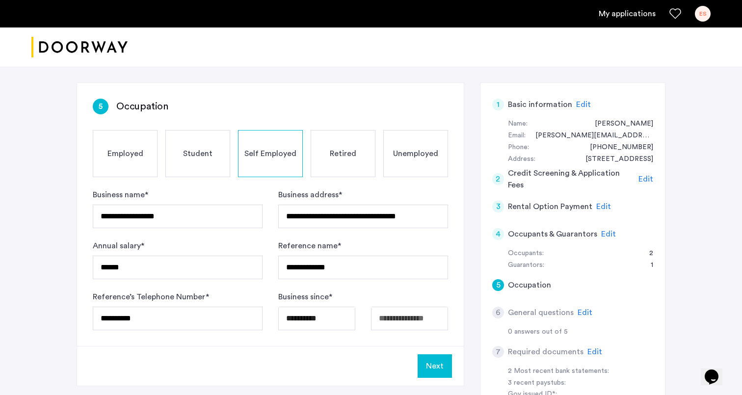
type input "**********"
click at [432, 367] on button "Next" at bounding box center [435, 366] width 34 height 24
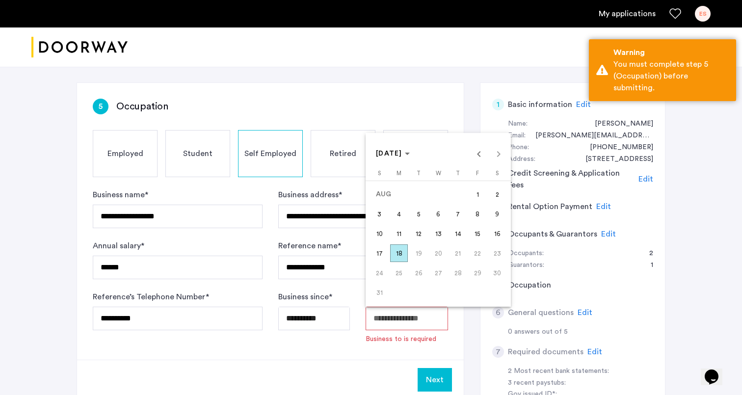
click at [412, 260] on body "**********" at bounding box center [371, 62] width 742 height 395
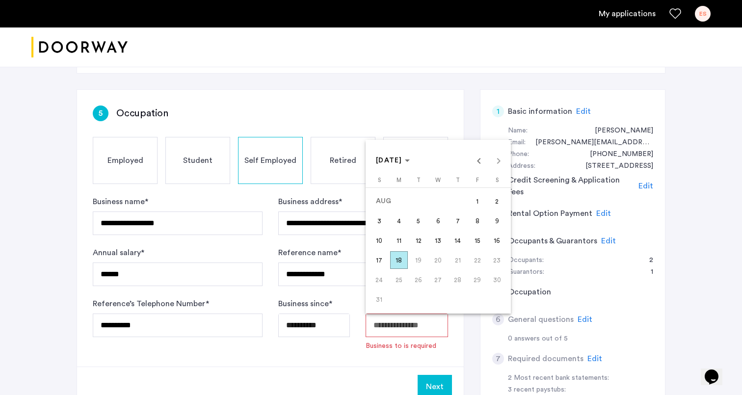
click at [398, 265] on span "18" at bounding box center [399, 260] width 18 height 18
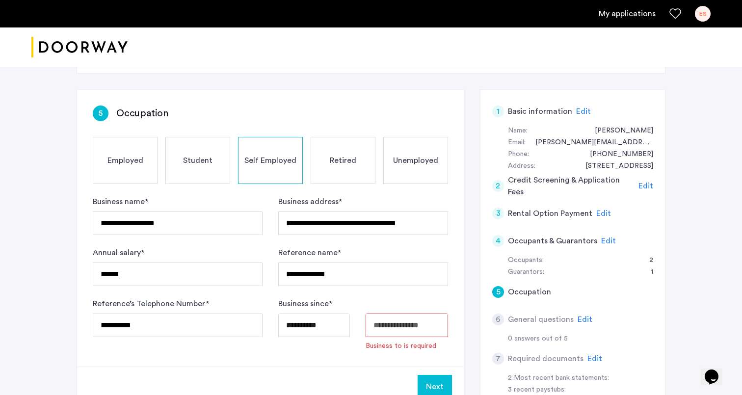
type input "**********"
click at [436, 375] on button "Next" at bounding box center [435, 373] width 34 height 24
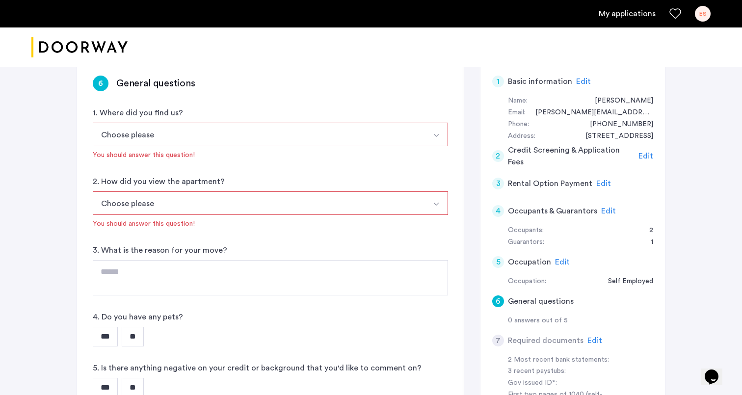
scroll to position [159, 0]
click at [209, 134] on button "Choose please" at bounding box center [259, 134] width 332 height 24
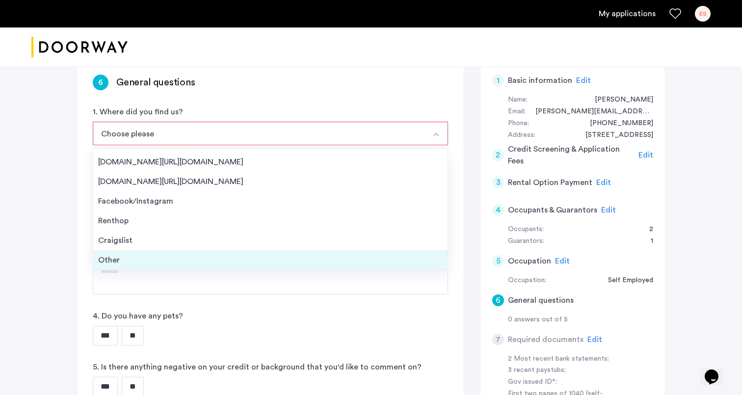
scroll to position [16, 0]
click at [164, 263] on div "Other" at bounding box center [270, 260] width 344 height 12
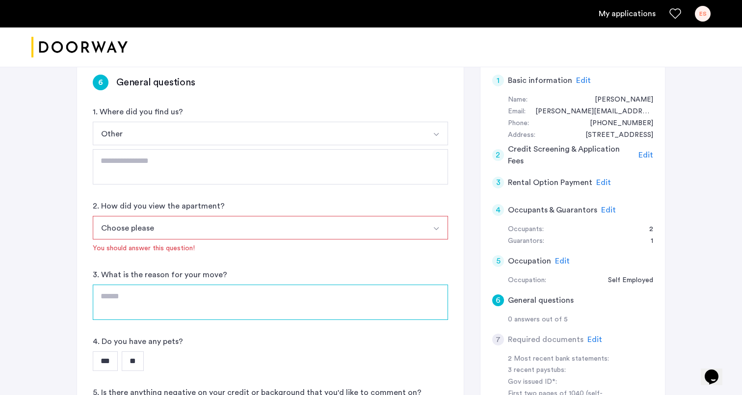
click at [164, 289] on textarea at bounding box center [270, 302] width 355 height 35
type textarea "**********"
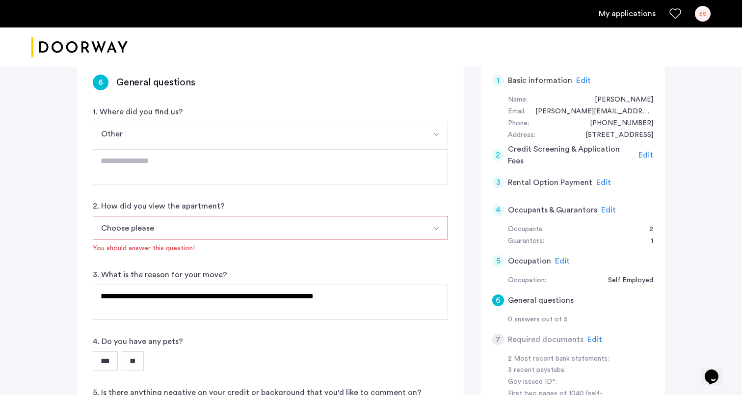
click at [174, 231] on button "Choose please" at bounding box center [259, 228] width 332 height 24
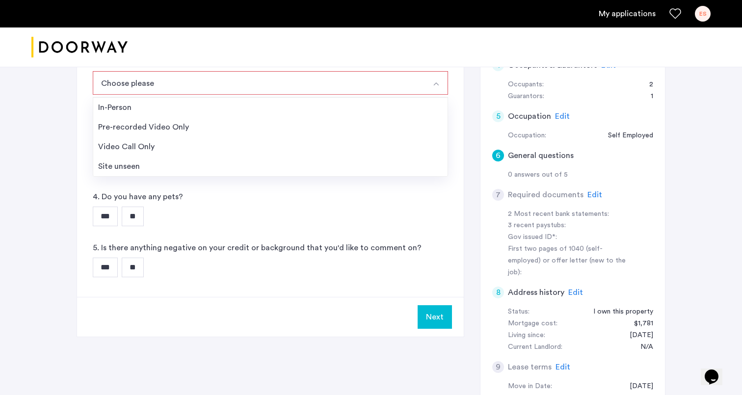
scroll to position [305, 0]
click at [171, 166] on div "Site unseen" at bounding box center [270, 165] width 344 height 12
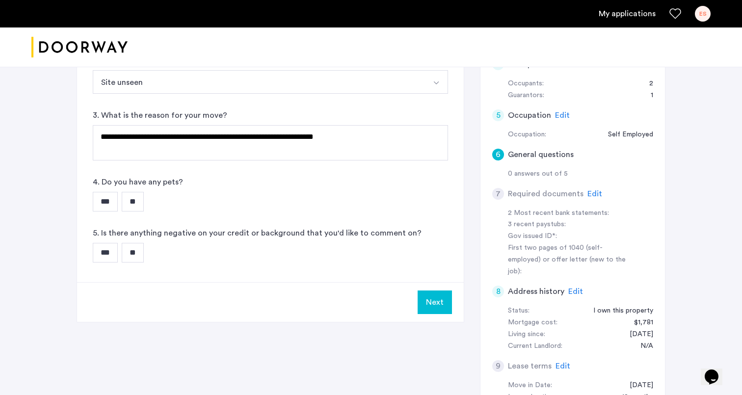
click at [142, 255] on input "**" at bounding box center [133, 253] width 22 height 20
click at [143, 208] on input "**" at bounding box center [133, 202] width 22 height 20
drag, startPoint x: 105, startPoint y: 207, endPoint x: 129, endPoint y: 212, distance: 24.8
click at [105, 207] on input "***" at bounding box center [105, 202] width 25 height 20
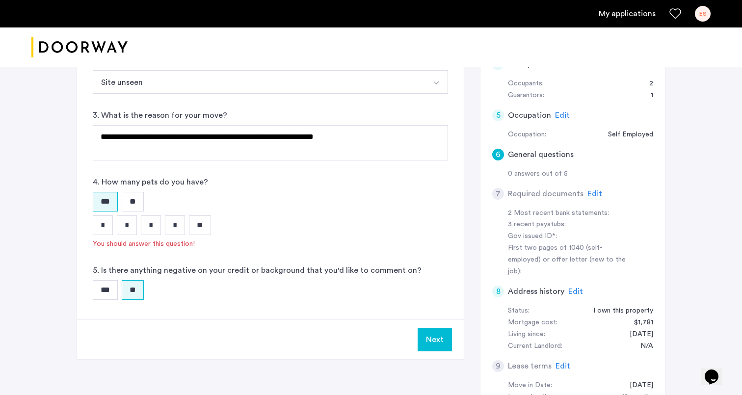
click at [144, 207] on input "**" at bounding box center [133, 202] width 22 height 20
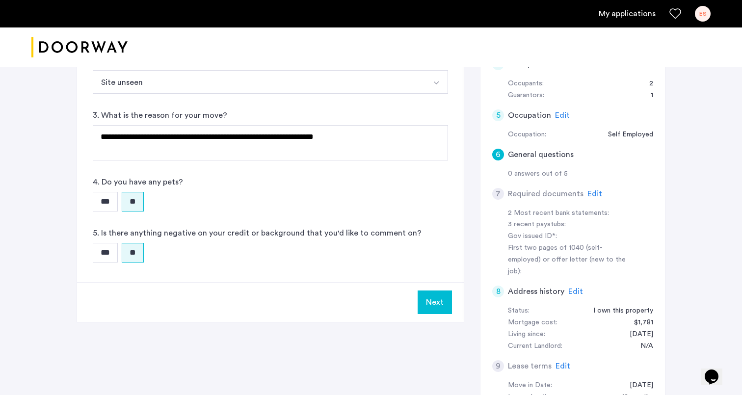
drag, startPoint x: 438, startPoint y: 305, endPoint x: 376, endPoint y: 303, distance: 62.4
click at [438, 305] on button "Next" at bounding box center [435, 302] width 34 height 24
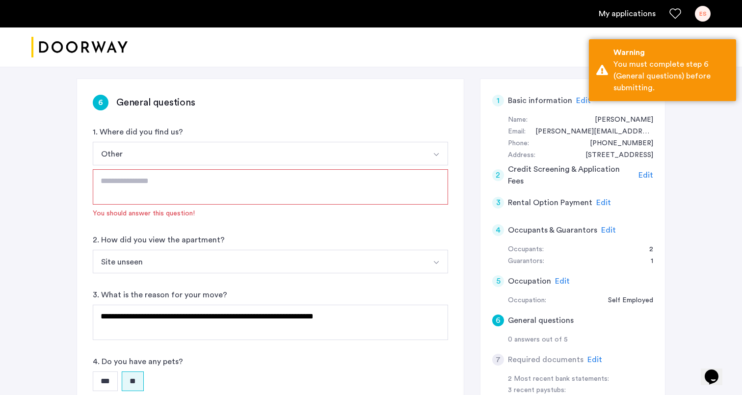
scroll to position [140, 0]
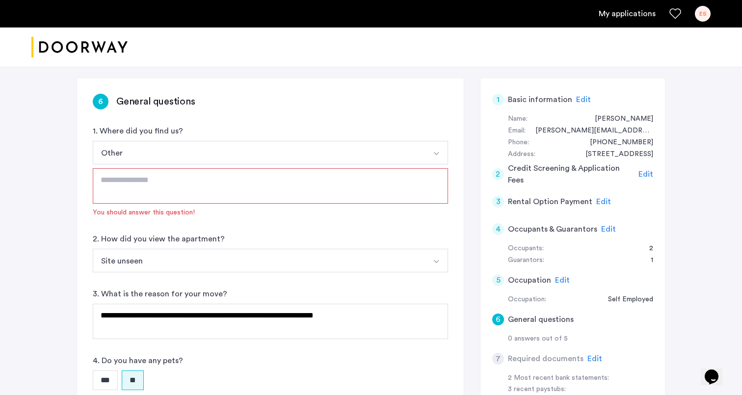
click at [201, 183] on textarea at bounding box center [270, 185] width 355 height 35
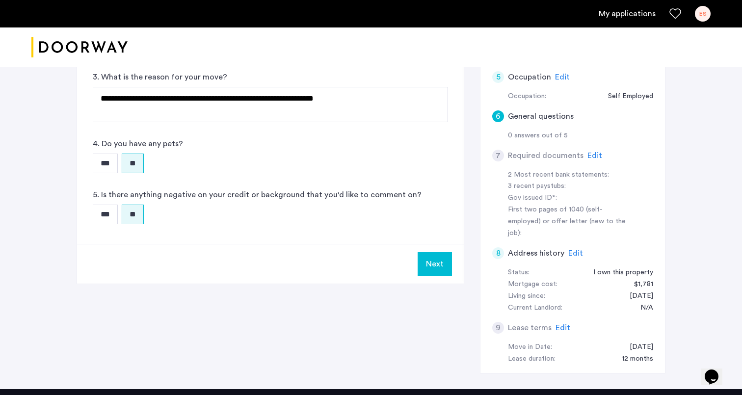
scroll to position [375, 0]
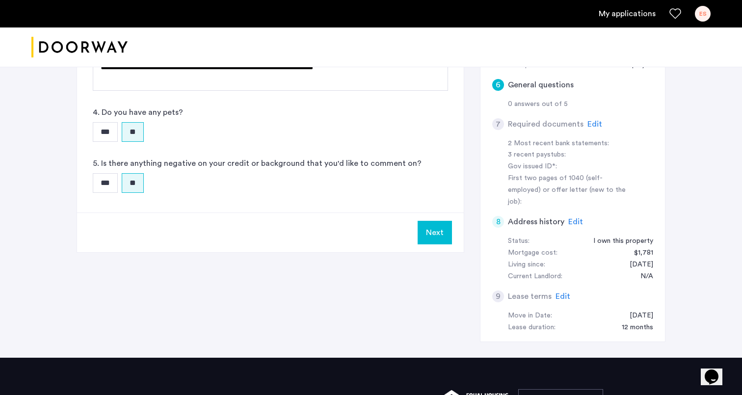
type textarea "**********"
click at [443, 242] on button "Next" at bounding box center [435, 233] width 34 height 24
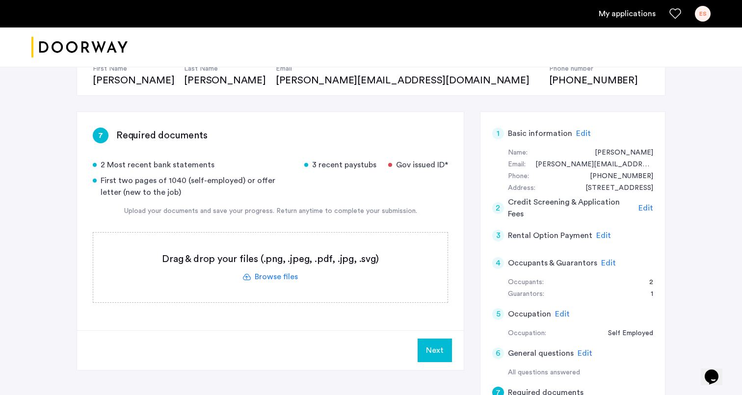
scroll to position [114, 0]
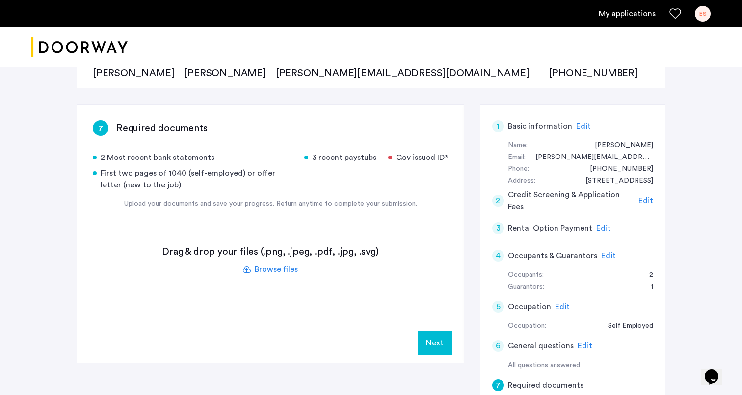
click at [289, 270] on label at bounding box center [270, 260] width 354 height 70
click at [0, 0] on input "file" at bounding box center [0, 0] width 0 height 0
click at [287, 267] on label at bounding box center [270, 260] width 354 height 70
click at [0, 0] on input "file" at bounding box center [0, 0] width 0 height 0
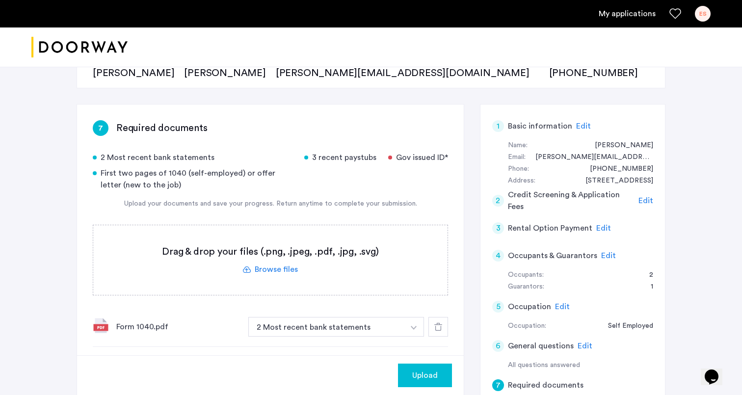
click at [408, 328] on button "button" at bounding box center [414, 327] width 20 height 20
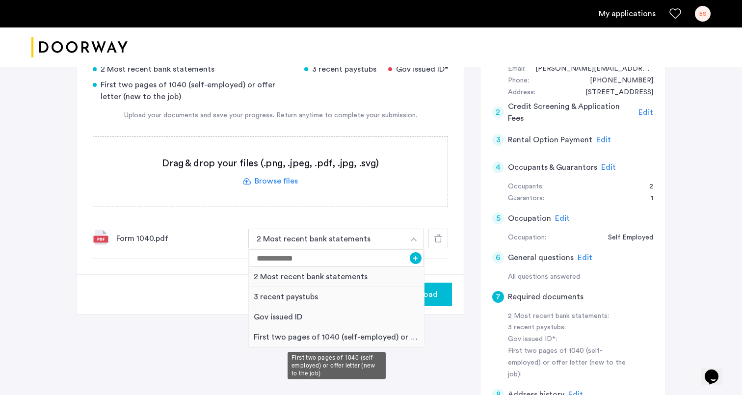
scroll to position [209, 0]
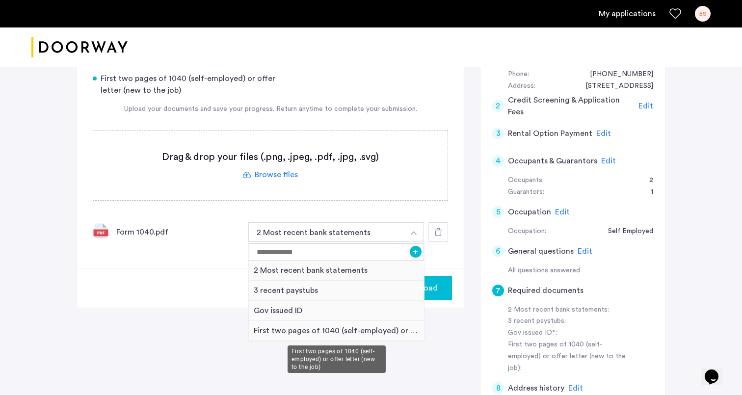
click at [353, 329] on div "First two pages of 1040 (self-employed) or offer letter (new to the job)" at bounding box center [336, 331] width 175 height 20
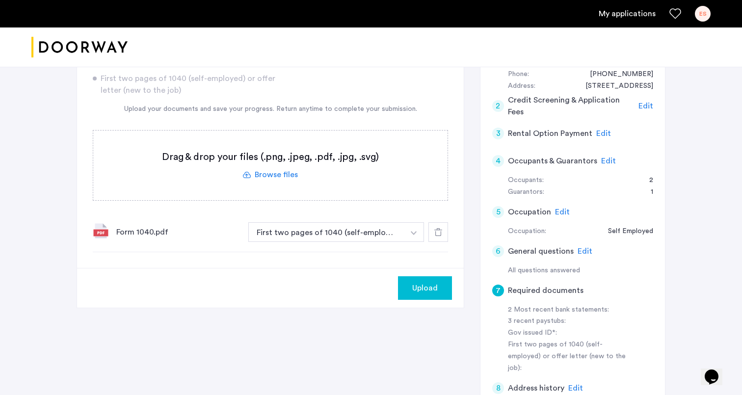
click at [421, 288] on span "Upload" at bounding box center [425, 288] width 26 height 12
click at [269, 176] on label at bounding box center [270, 166] width 354 height 70
click at [0, 0] on input "file" at bounding box center [0, 0] width 0 height 0
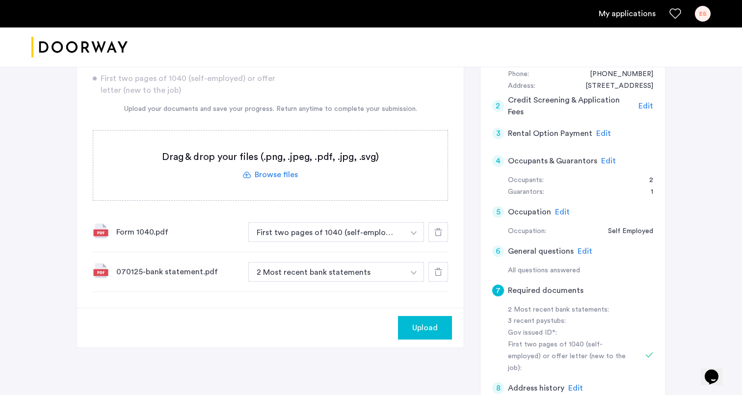
click at [282, 178] on label at bounding box center [270, 166] width 354 height 70
click at [0, 0] on input "file" at bounding box center [0, 0] width 0 height 0
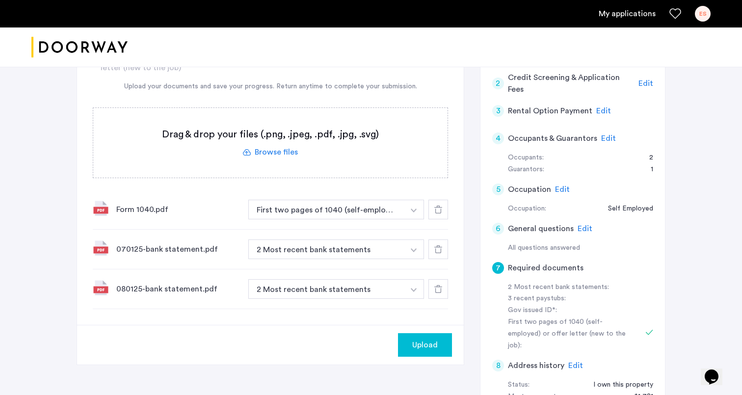
scroll to position [236, 0]
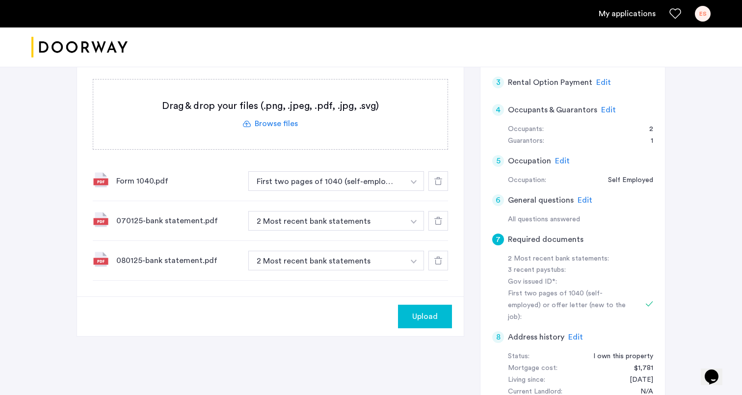
click at [407, 342] on div "7 Required documents 2 Most recent bank statements 3 recent paystubs Gov issued…" at bounding box center [371, 215] width 589 height 515
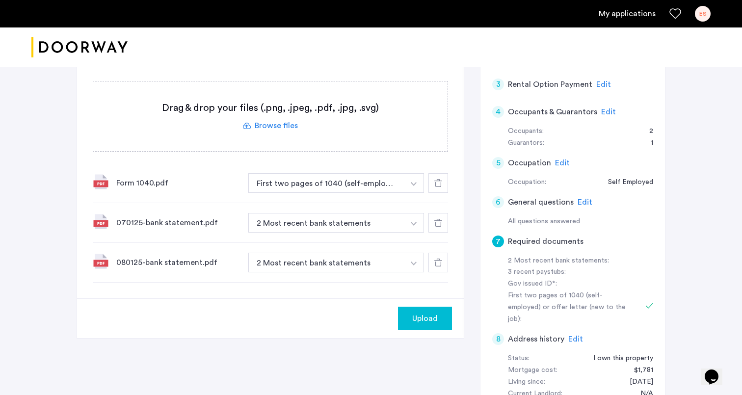
click at [422, 316] on span "Upload" at bounding box center [425, 319] width 26 height 12
click at [429, 311] on button "Next" at bounding box center [435, 319] width 34 height 24
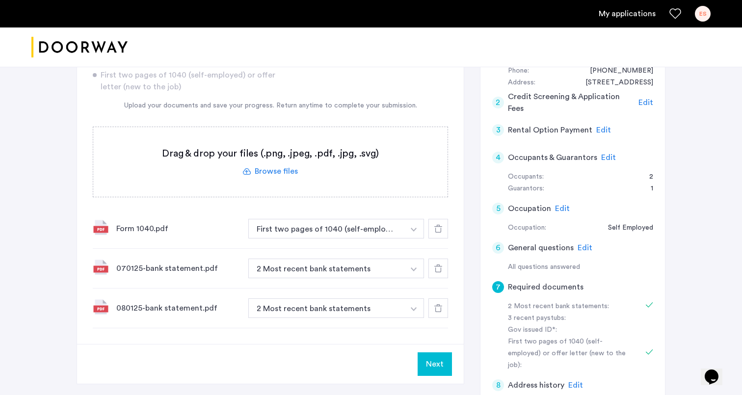
scroll to position [217, 0]
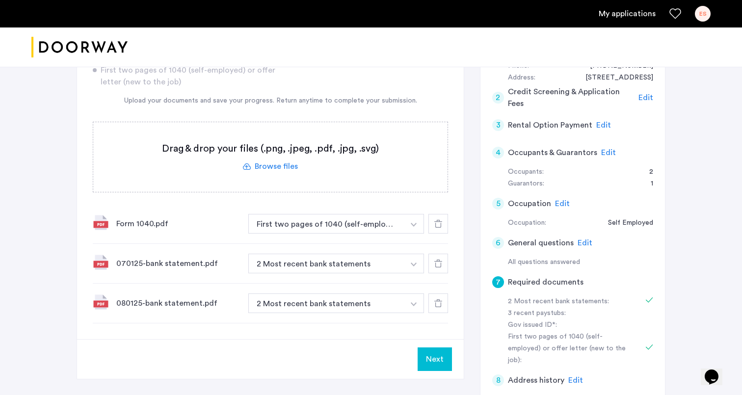
click at [282, 167] on label at bounding box center [270, 157] width 354 height 70
click at [0, 0] on input "file" at bounding box center [0, 0] width 0 height 0
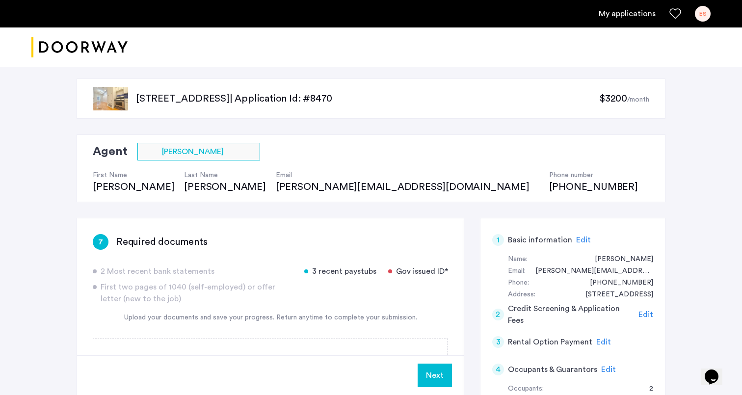
scroll to position [0, 0]
click at [631, 12] on link "My applications" at bounding box center [627, 14] width 57 height 12
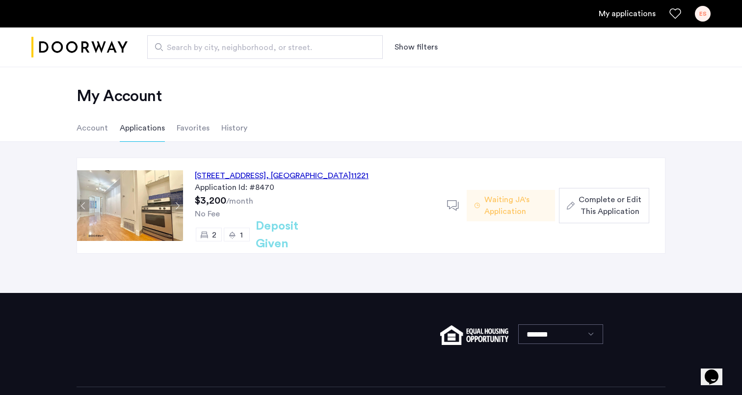
click at [620, 199] on span "Complete or Edit This Application" at bounding box center [610, 206] width 63 height 24
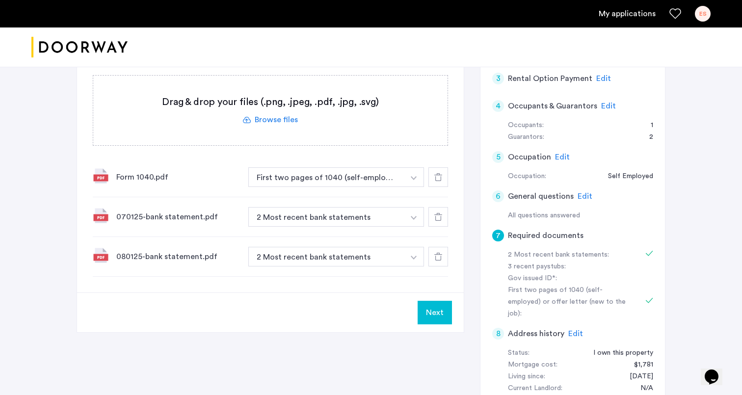
scroll to position [270, 0]
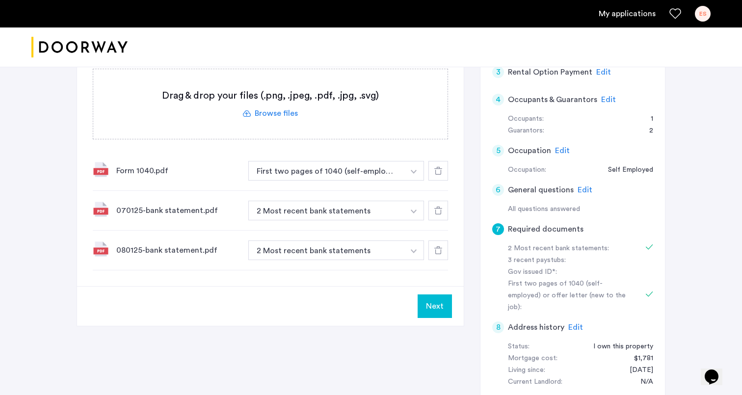
click at [274, 108] on label at bounding box center [270, 104] width 354 height 70
click at [0, 0] on input "file" at bounding box center [0, 0] width 0 height 0
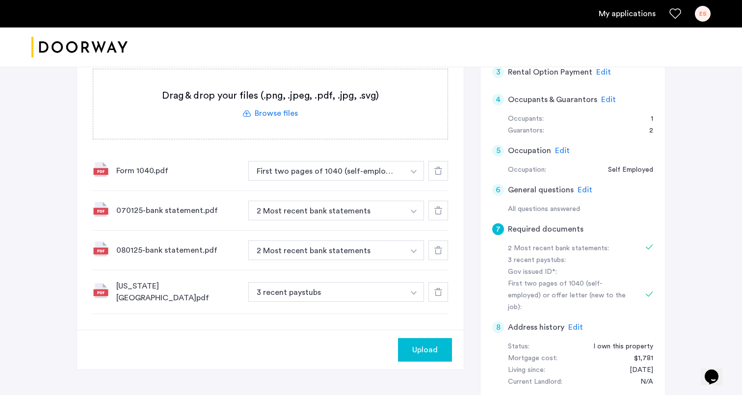
click at [436, 288] on use at bounding box center [438, 292] width 8 height 8
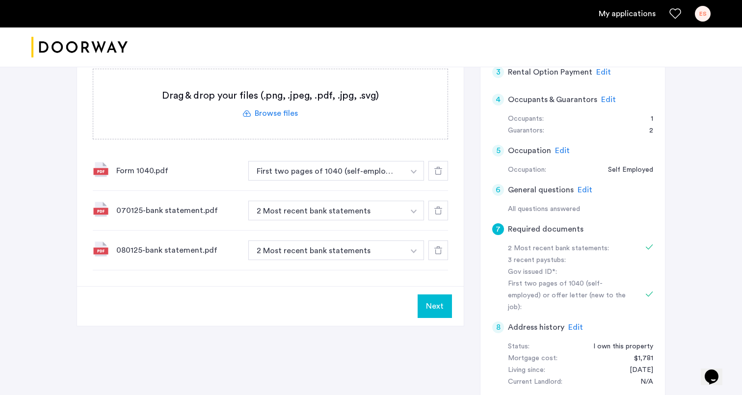
click at [258, 110] on label at bounding box center [270, 104] width 354 height 70
click at [0, 0] on input "file" at bounding box center [0, 0] width 0 height 0
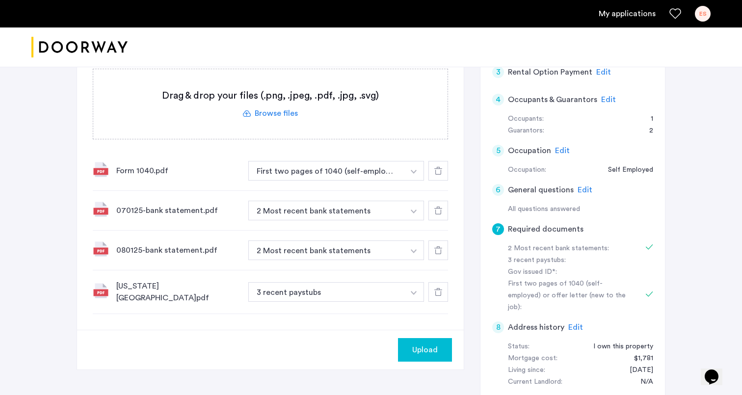
click at [411, 174] on img "button" at bounding box center [414, 172] width 6 height 4
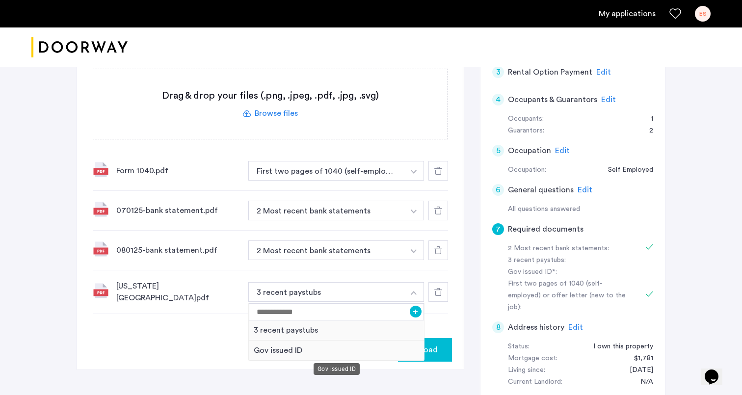
click at [303, 345] on div "Gov issued ID" at bounding box center [336, 351] width 175 height 20
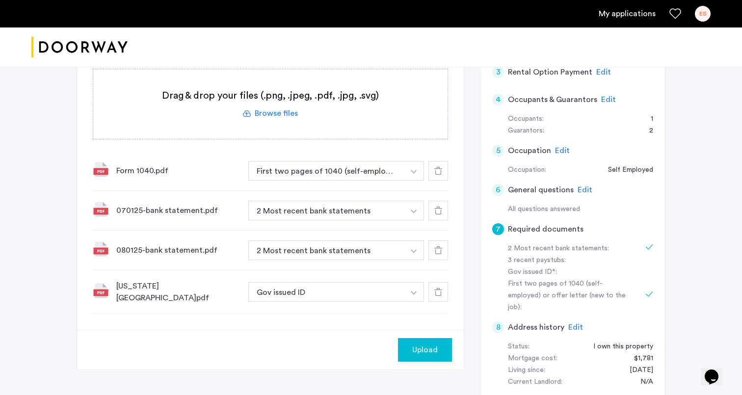
click at [433, 348] on span "Upload" at bounding box center [425, 350] width 26 height 12
click at [446, 343] on button "Next" at bounding box center [435, 350] width 34 height 24
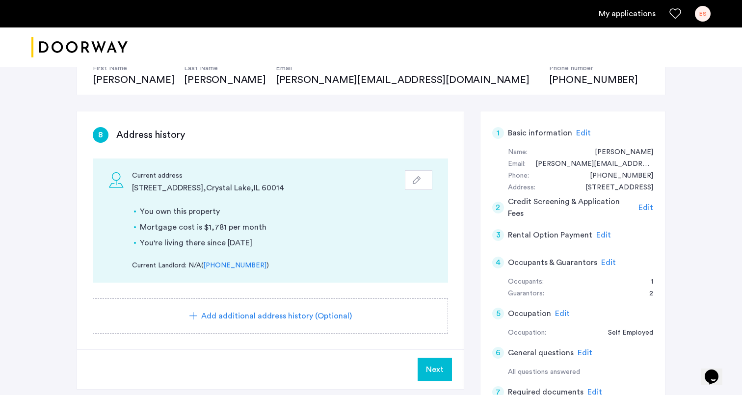
scroll to position [116, 0]
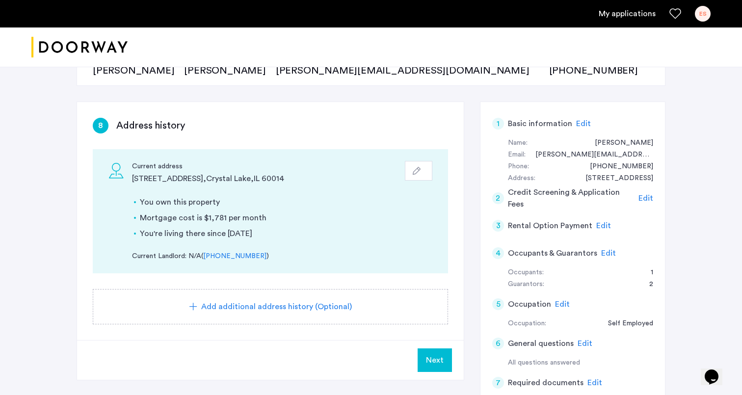
click at [439, 362] on span "Next" at bounding box center [435, 360] width 18 height 12
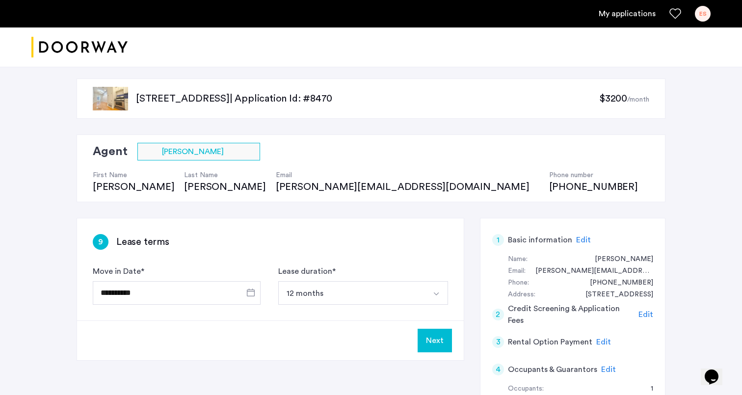
click at [435, 345] on button "Next" at bounding box center [435, 341] width 34 height 24
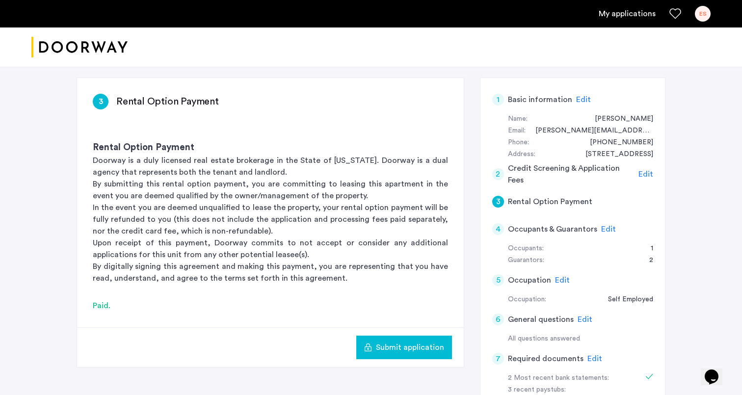
scroll to position [145, 0]
